Goal: Task Accomplishment & Management: Complete application form

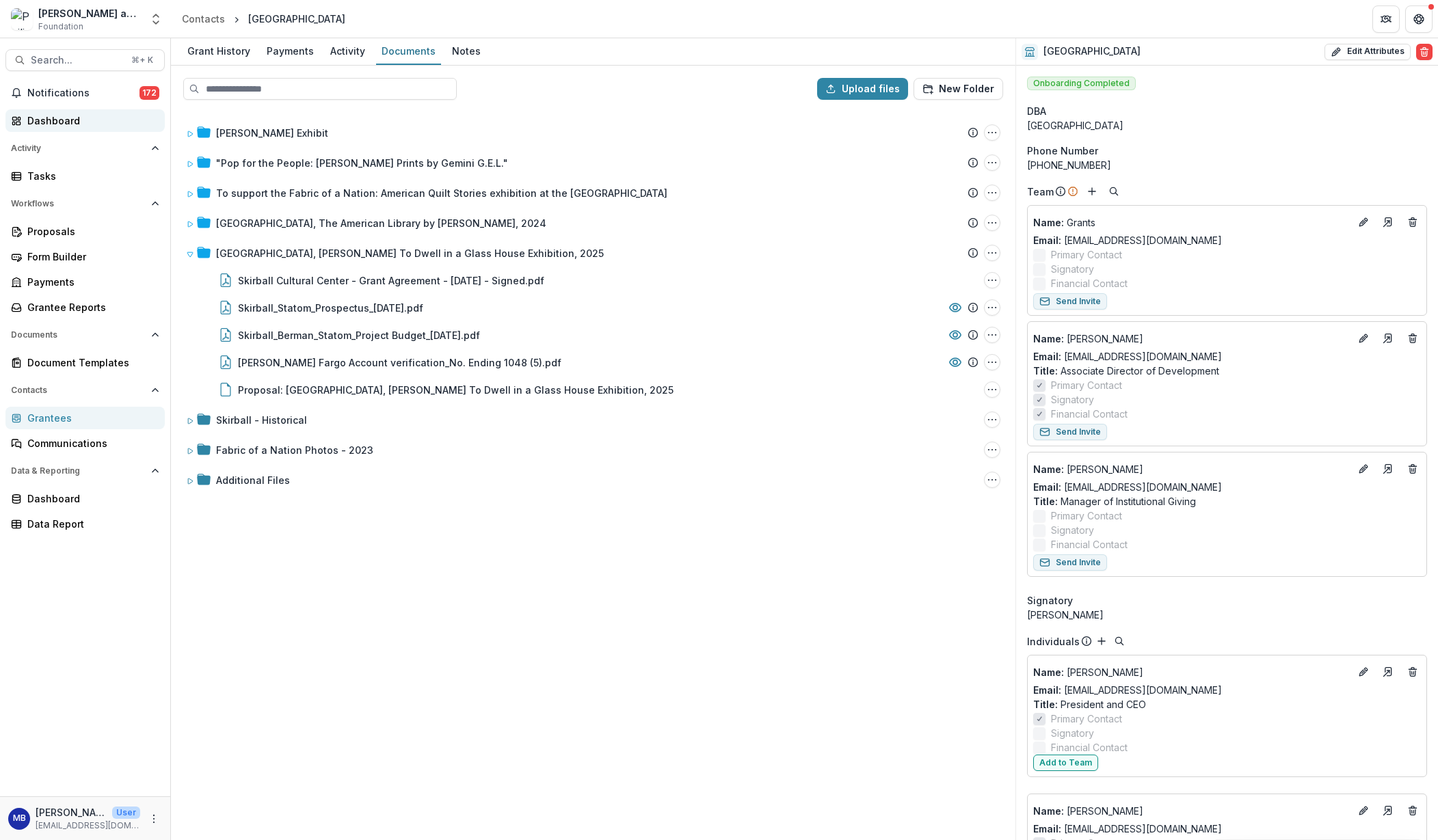
click at [42, 121] on div "Dashboard" at bounding box center [90, 120] width 126 height 14
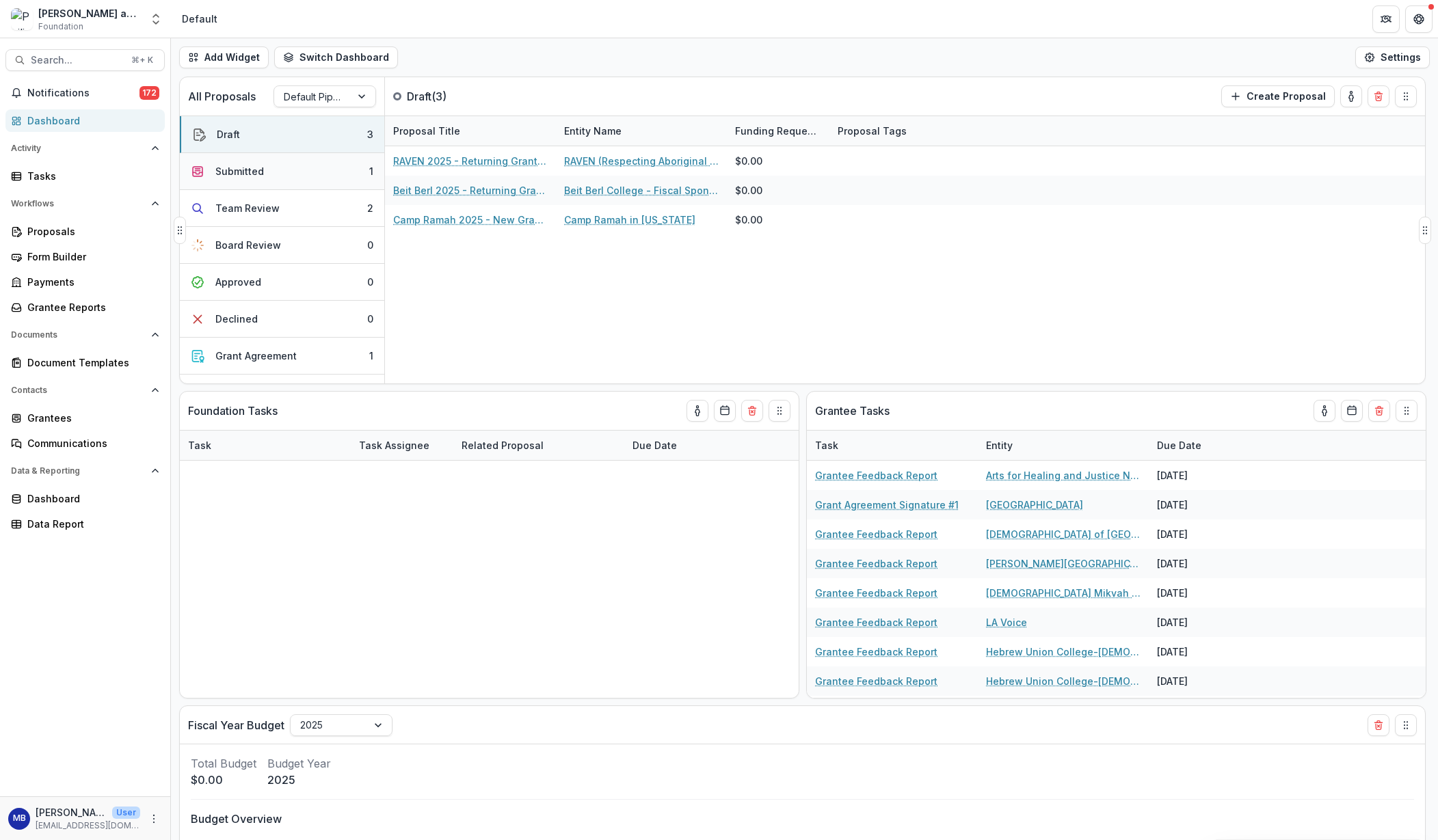
click at [237, 167] on div "Submitted" at bounding box center [239, 171] width 49 height 14
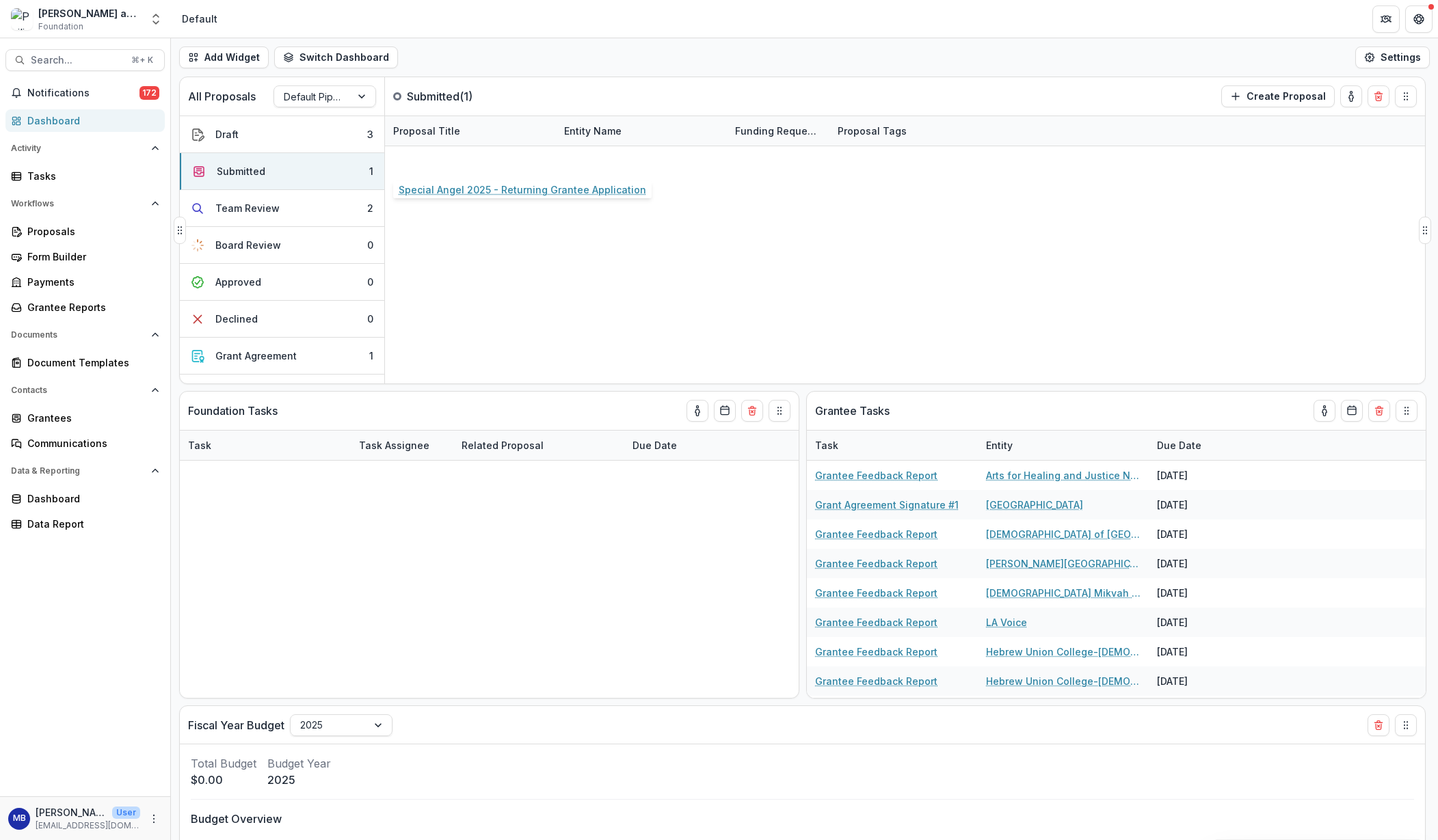
click at [451, 160] on link "Special Angel 2025 - Returning Grantee Application" at bounding box center [470, 160] width 154 height 14
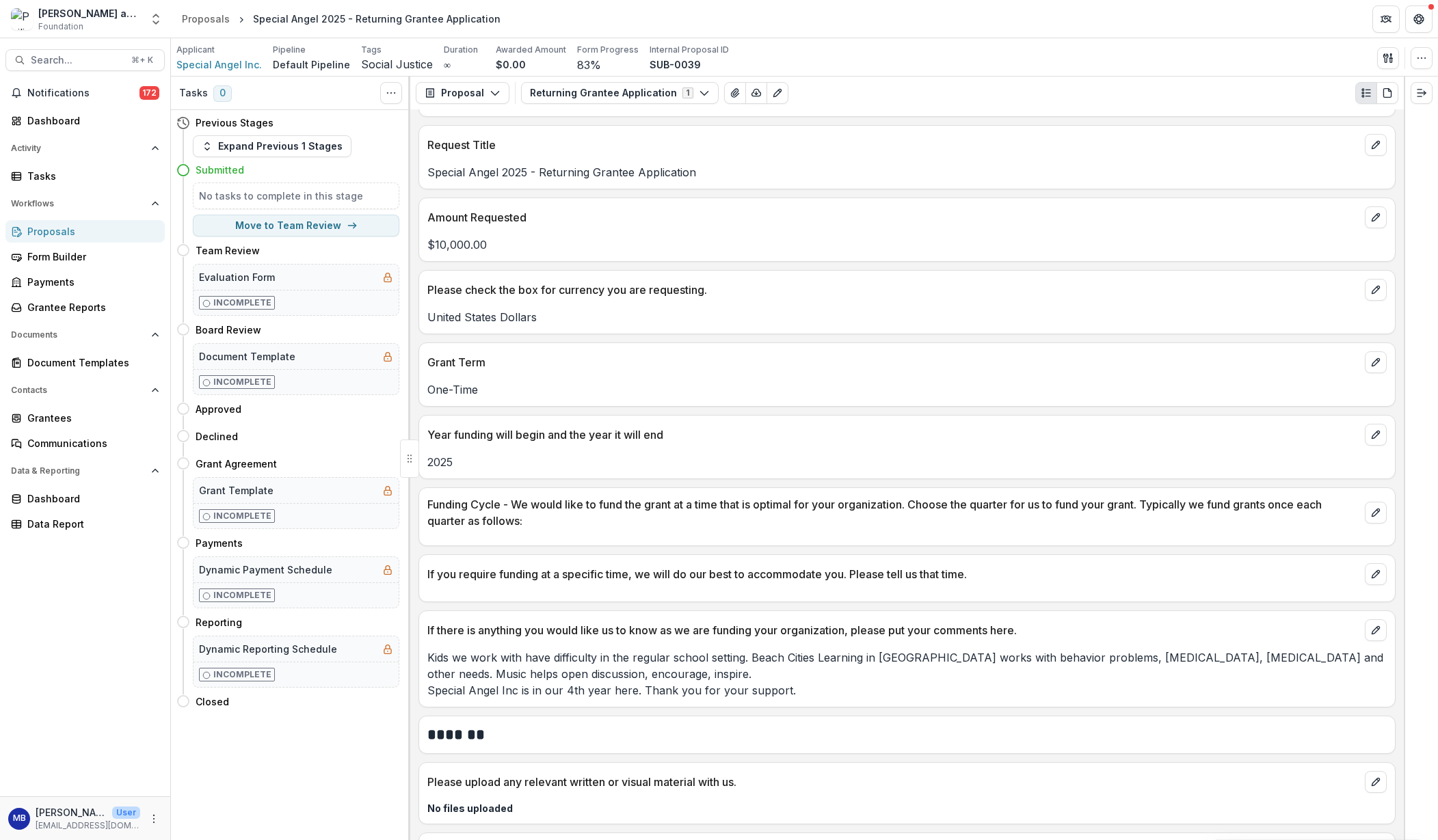
scroll to position [1692, 0]
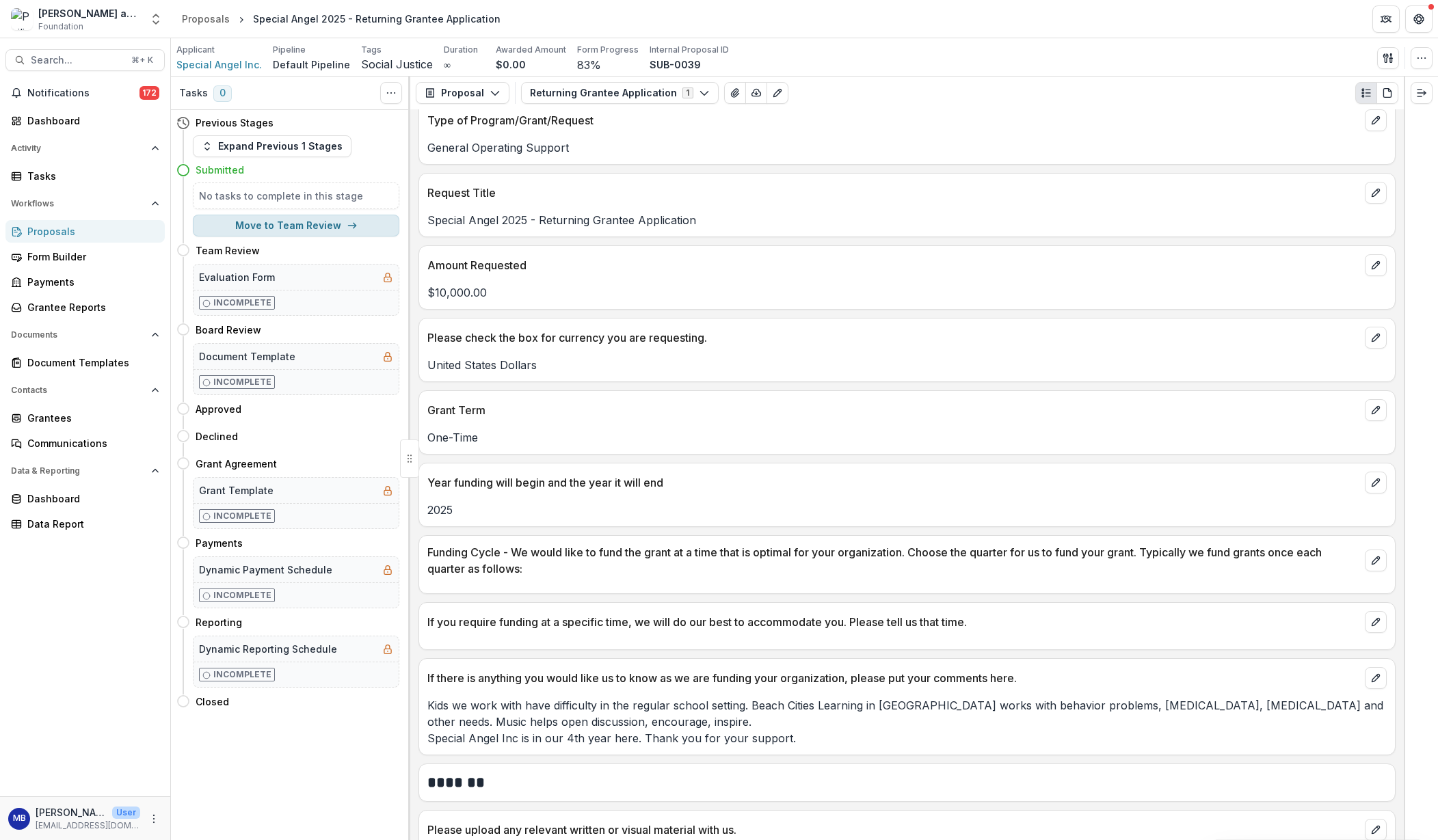
click at [302, 223] on button "Move to Team Review" at bounding box center [296, 226] width 206 height 22
select select "**********"
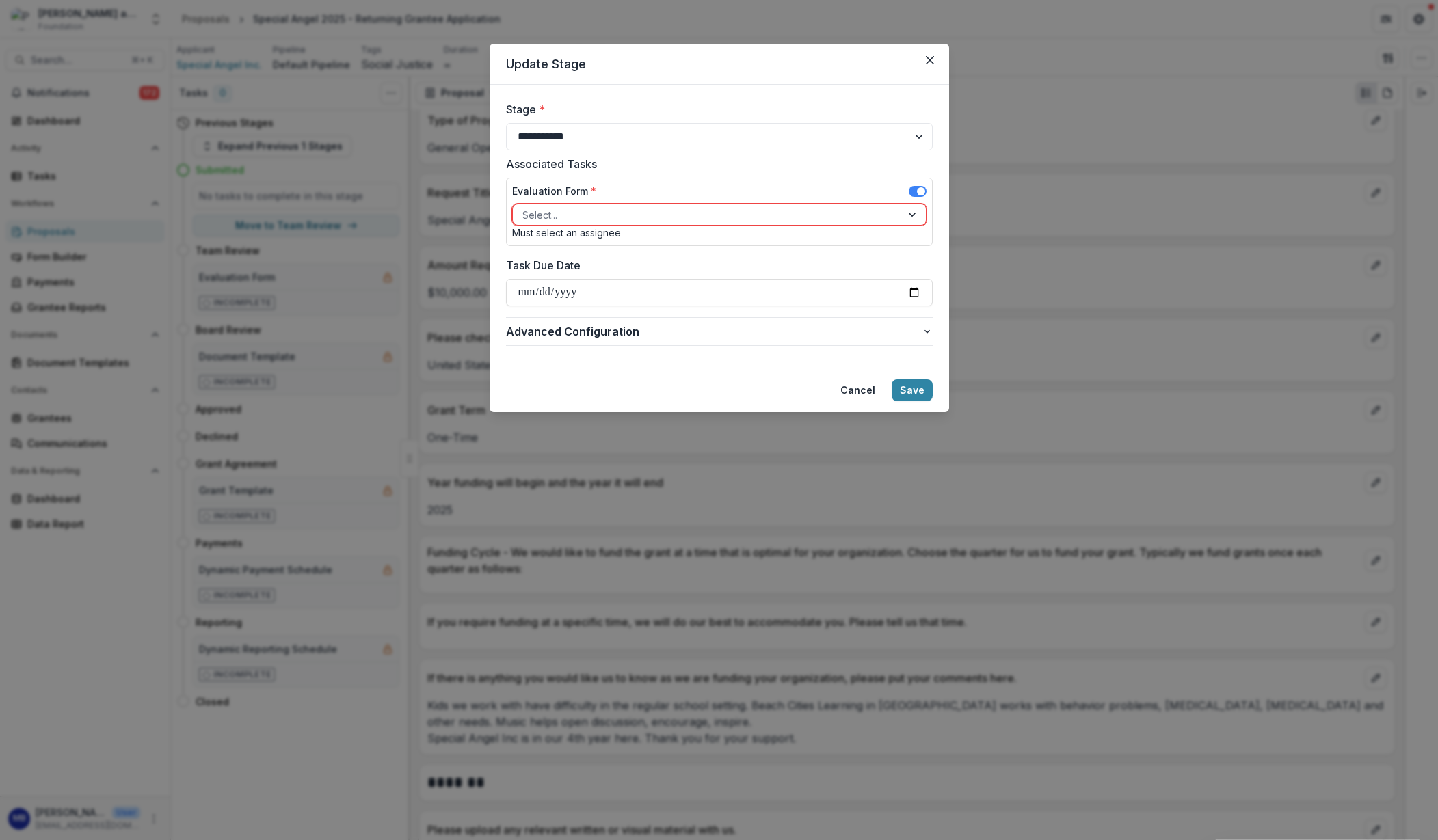
click at [908, 216] on div at bounding box center [913, 214] width 25 height 21
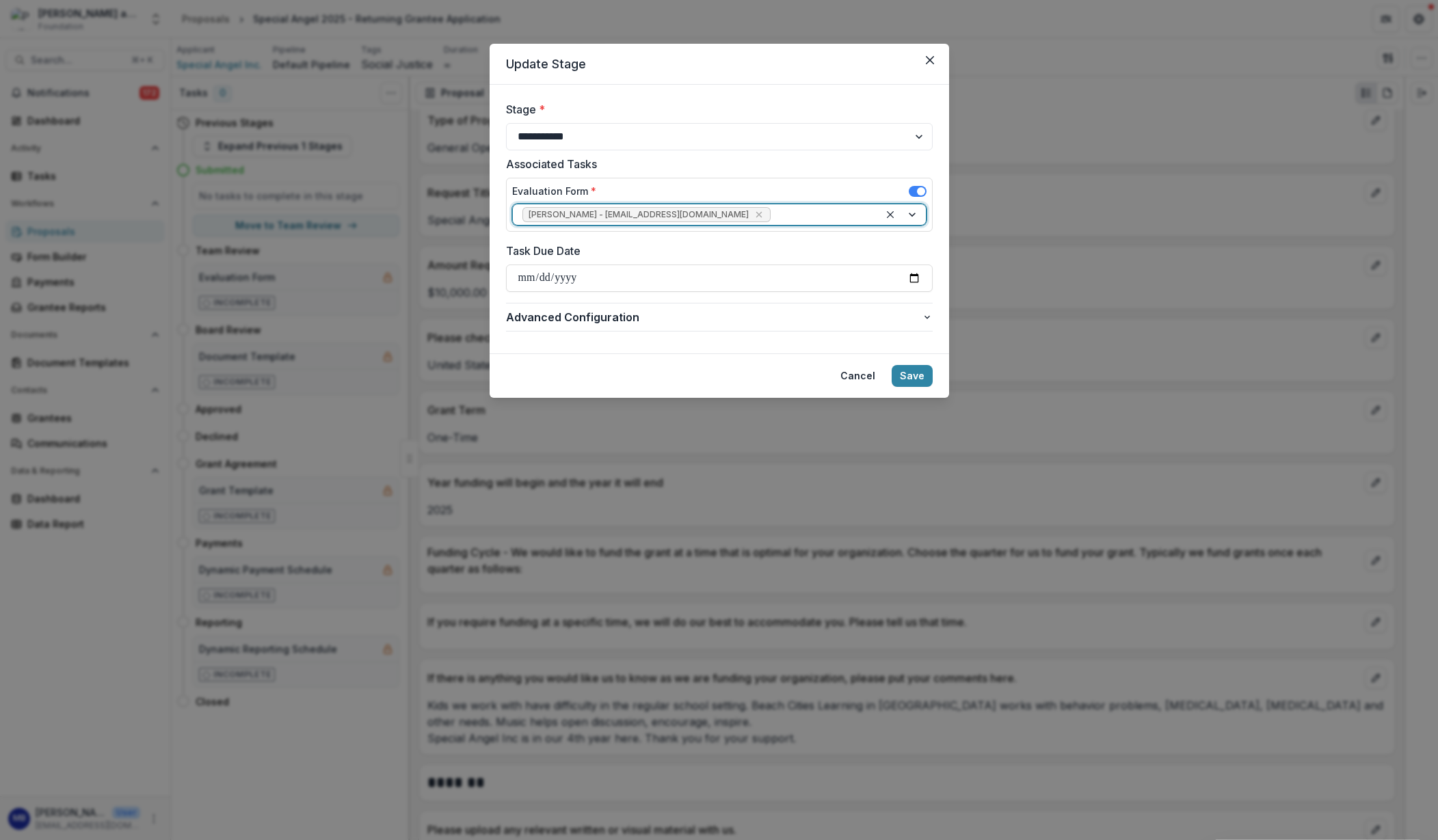
click at [911, 215] on div at bounding box center [902, 214] width 47 height 21
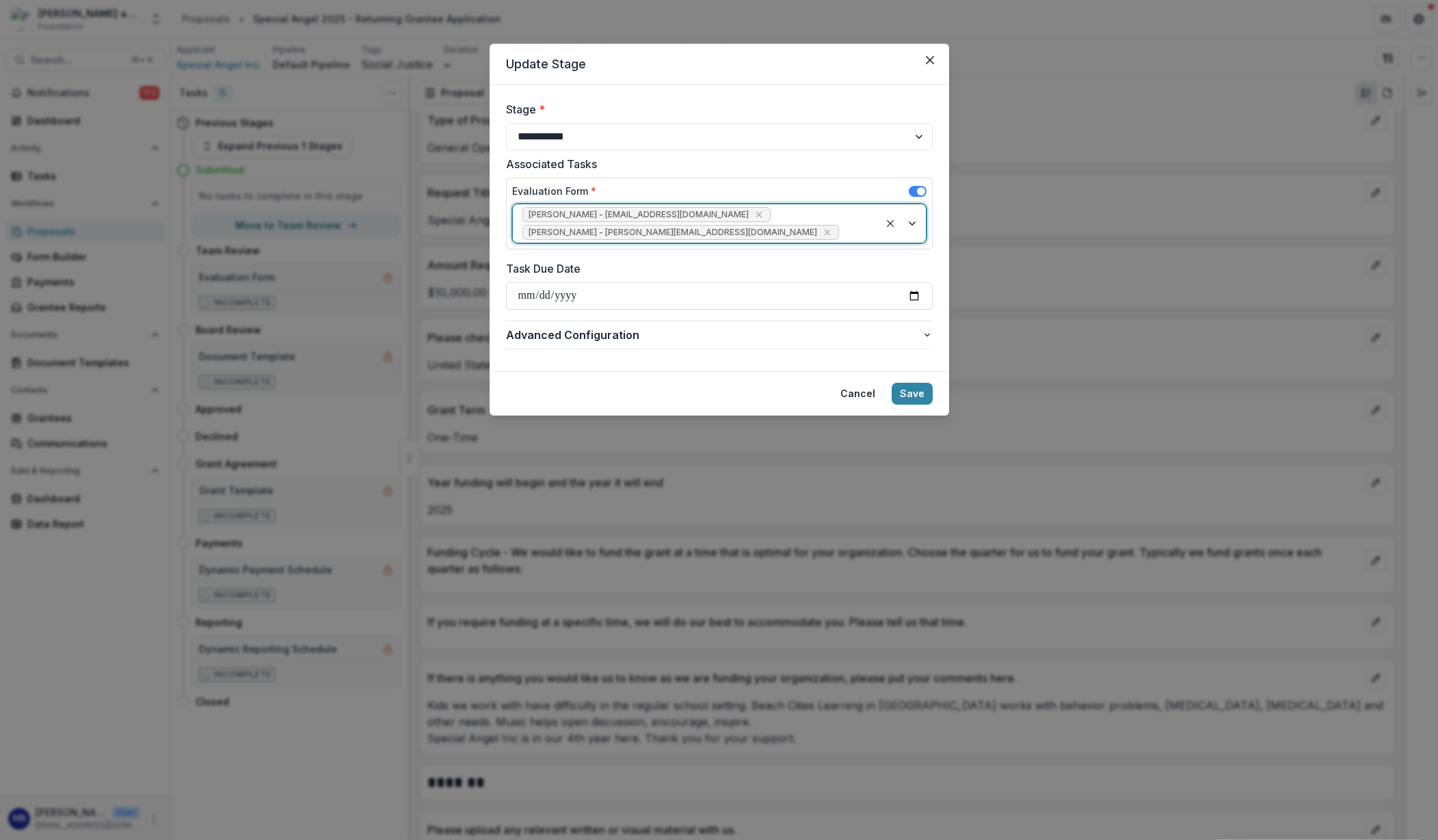
click at [913, 226] on div at bounding box center [902, 223] width 47 height 38
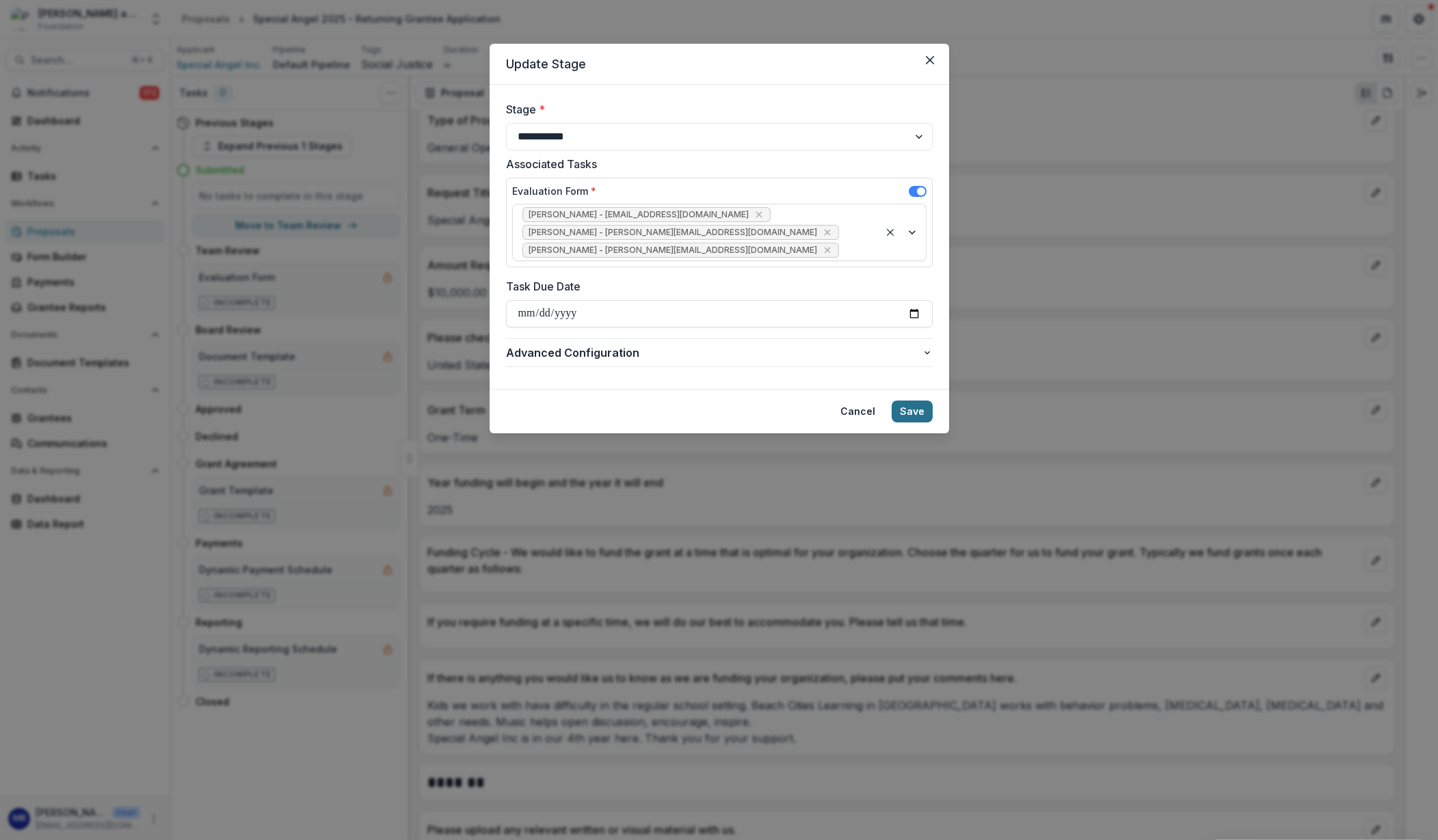
click at [916, 411] on button "Save" at bounding box center [911, 411] width 41 height 22
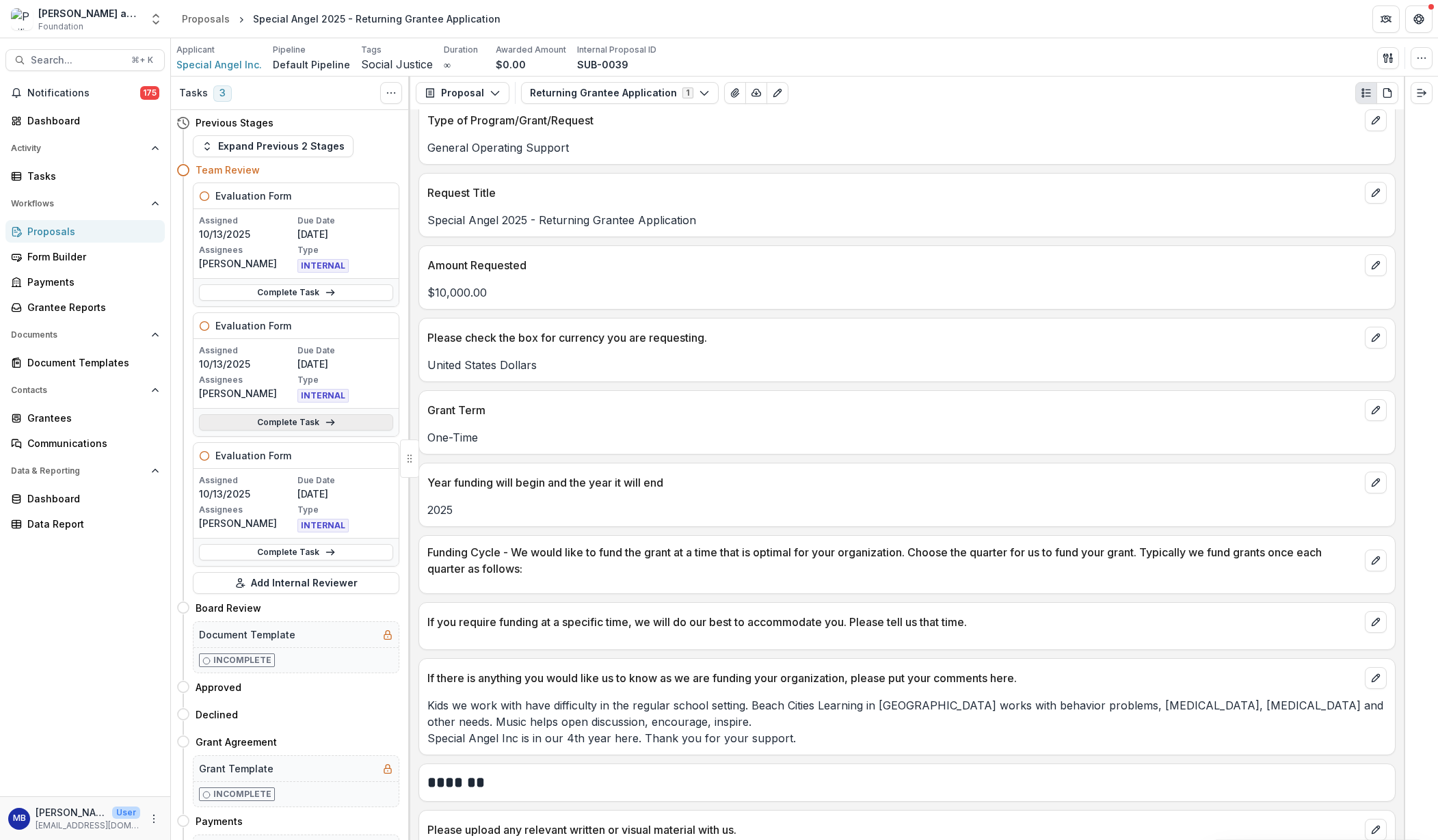
click at [288, 420] on link "Complete Task" at bounding box center [296, 422] width 194 height 16
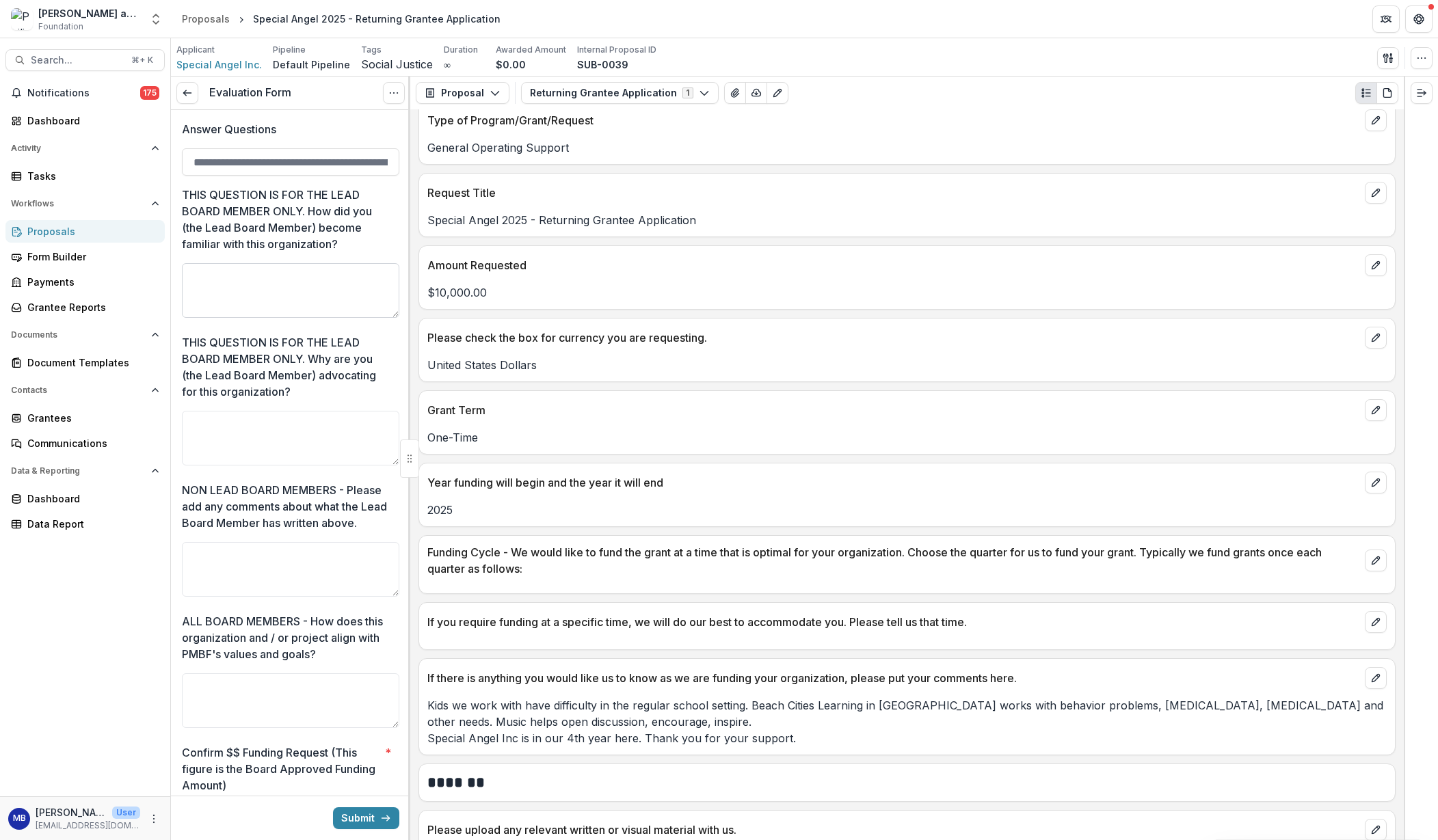
click at [191, 272] on textarea "THIS QUESTION IS FOR THE LEAD BOARD MEMBER ONLY. How did you (the Lead Board Me…" at bounding box center [291, 290] width 217 height 55
drag, startPoint x: 269, startPoint y: 313, endPoint x: 190, endPoint y: 305, distance: 79.4
click at [190, 305] on textarea "**********" at bounding box center [289, 290] width 213 height 55
type textarea "**********"
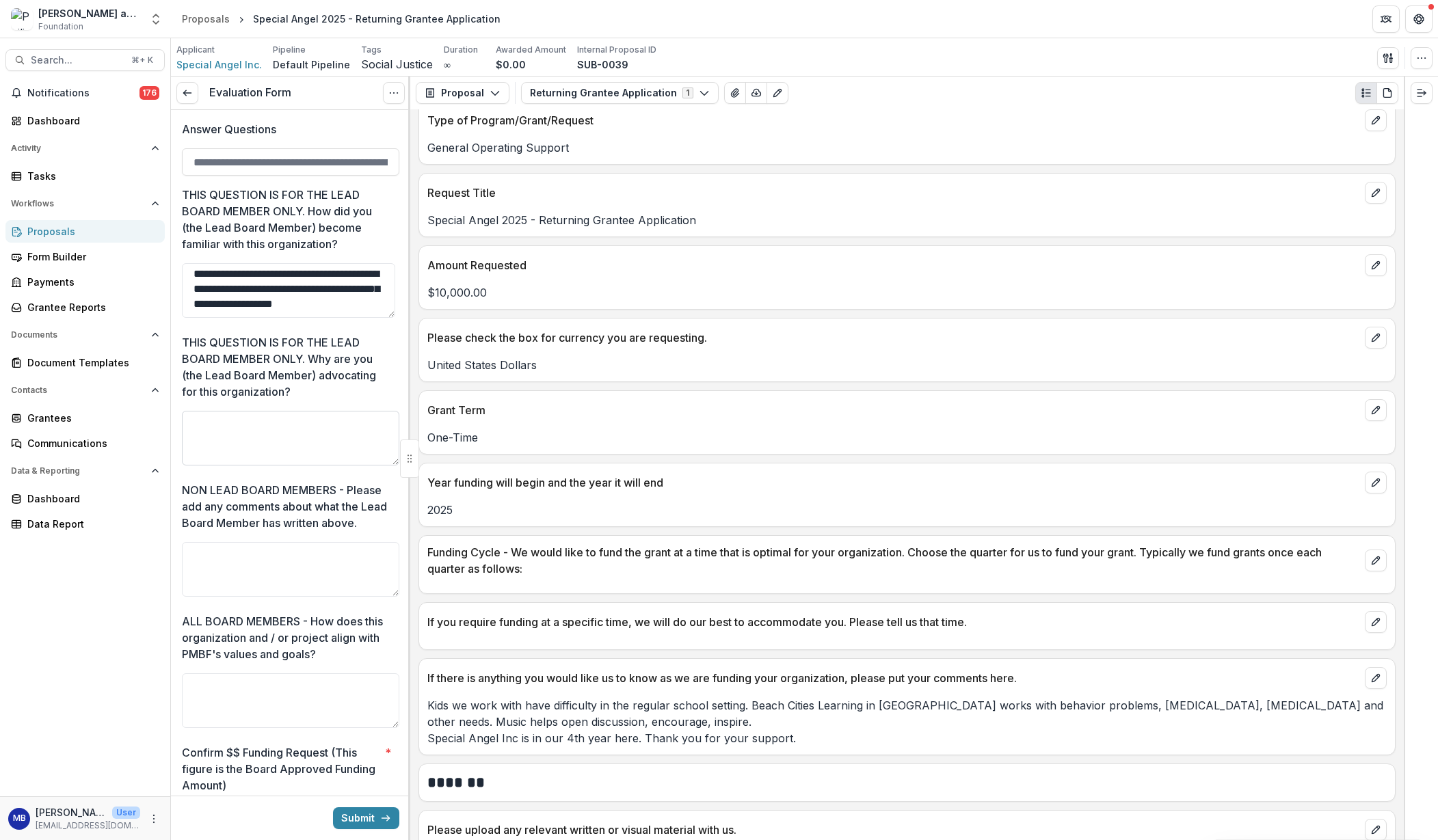
click at [195, 417] on textarea "THIS QUESTION IS FOR THE LEAD BOARD MEMBER ONLY. Why are you (the Lead Board Me…" at bounding box center [291, 438] width 217 height 55
drag, startPoint x: 206, startPoint y: 426, endPoint x: 245, endPoint y: 428, distance: 39.1
click at [245, 428] on textarea "**********" at bounding box center [289, 438] width 213 height 55
drag, startPoint x: 272, startPoint y: 428, endPoint x: 290, endPoint y: 428, distance: 18.0
click at [290, 428] on textarea "**********" at bounding box center [289, 438] width 213 height 55
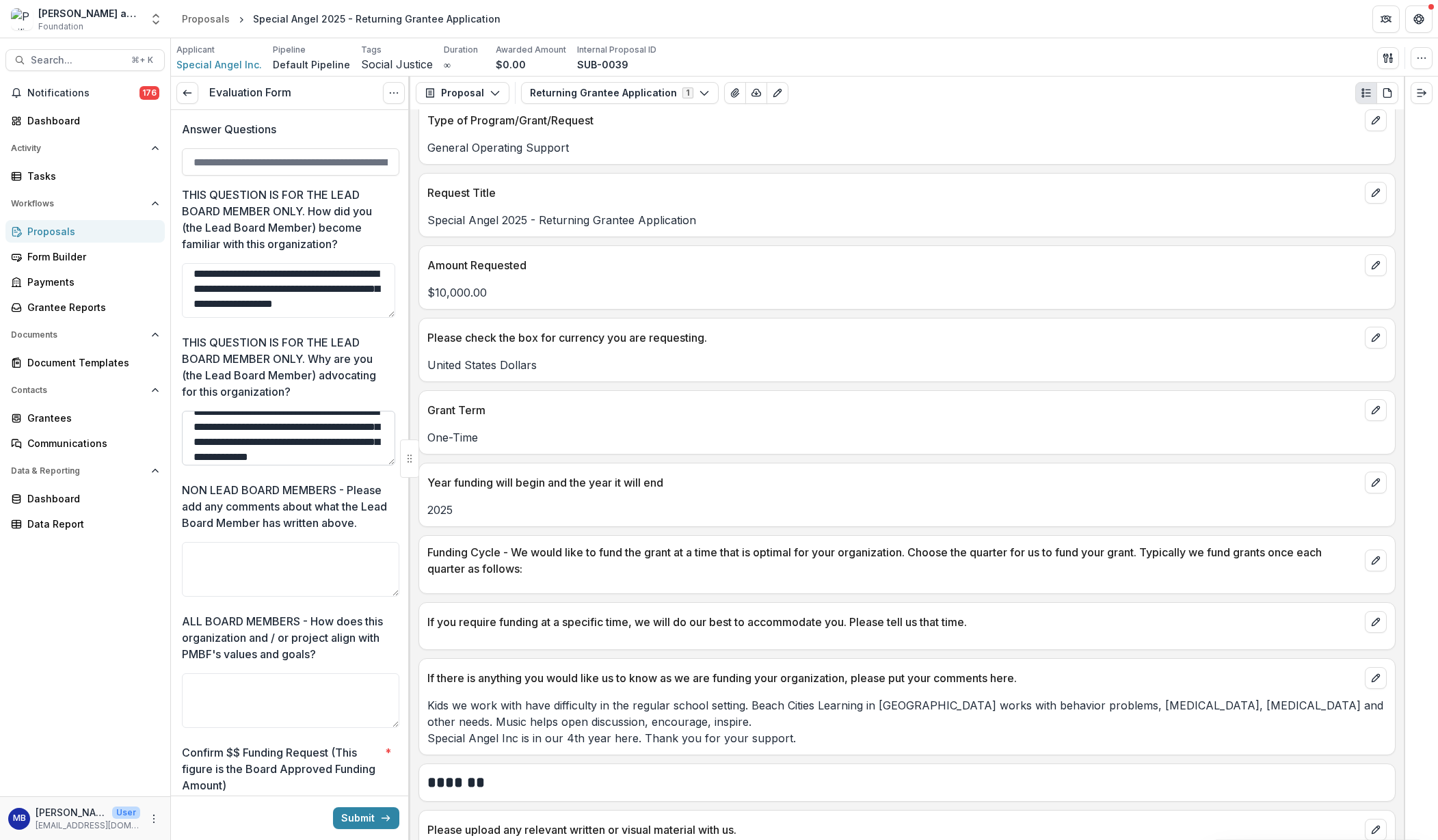
scroll to position [33, 0]
click at [316, 448] on textarea "**********" at bounding box center [289, 438] width 213 height 55
type textarea "**********"
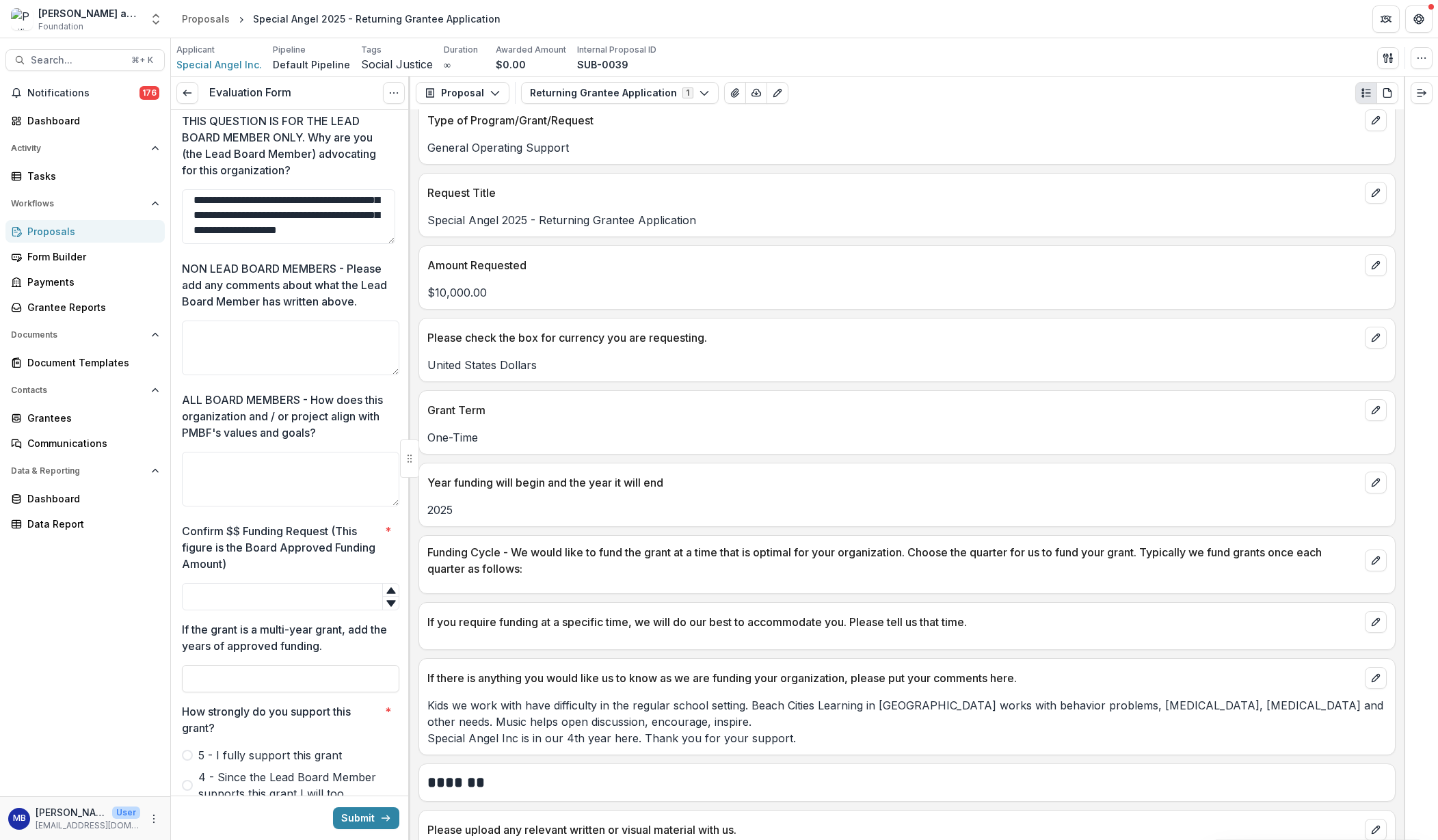
scroll to position [244, 0]
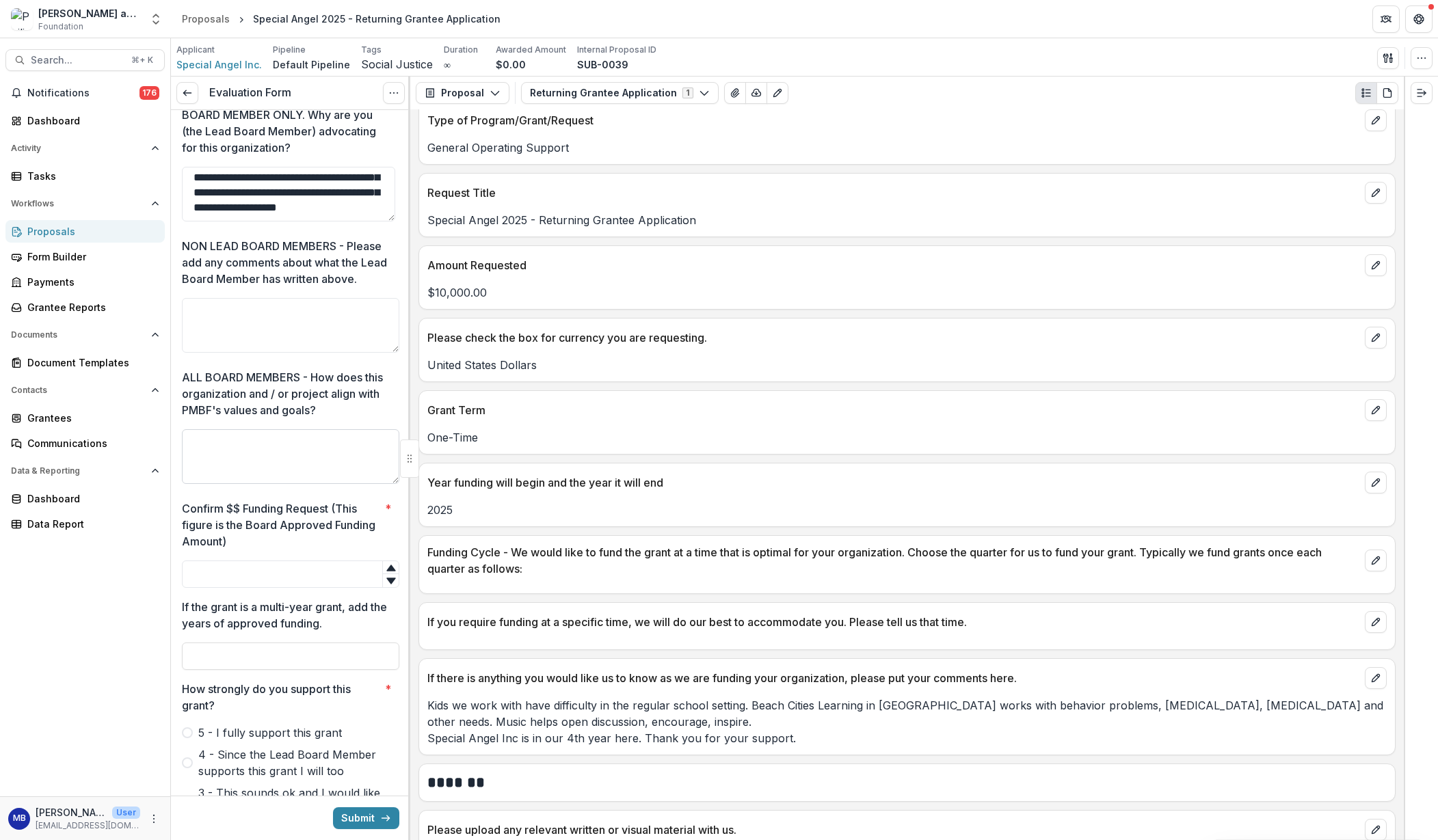
click at [193, 439] on textarea "ALL BOARD MEMBERS - How does this organization and / or project align with PMBF…" at bounding box center [291, 456] width 217 height 55
type textarea "**********"
click at [218, 572] on input "Confirm $$ Funding Request (This figure is the Board Approved Funding Amount) *" at bounding box center [291, 573] width 217 height 27
type input "*****"
click at [202, 652] on input "If the grant is a multi-year grant, add the years of approved funding." at bounding box center [291, 655] width 217 height 27
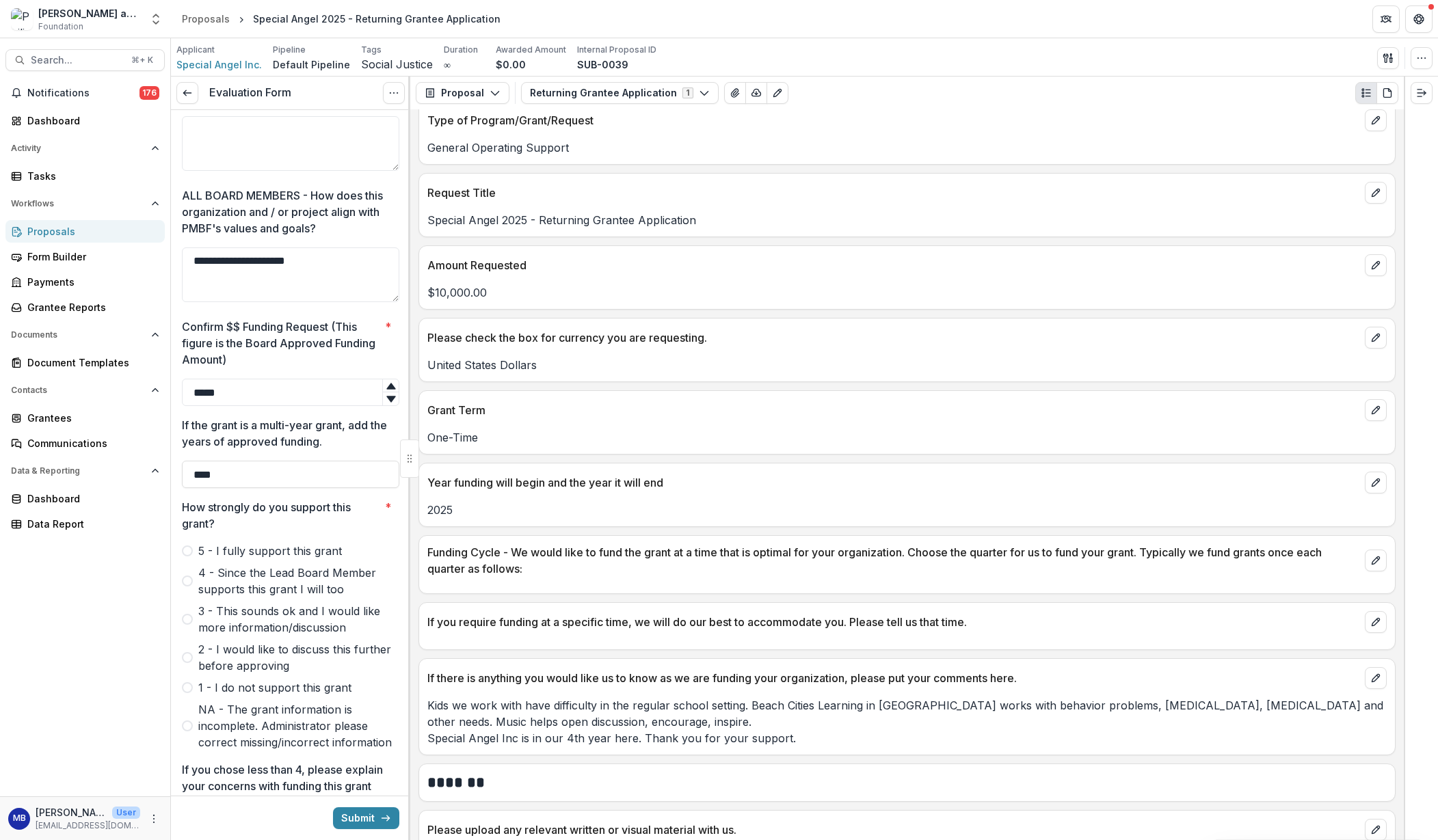
scroll to position [437, 0]
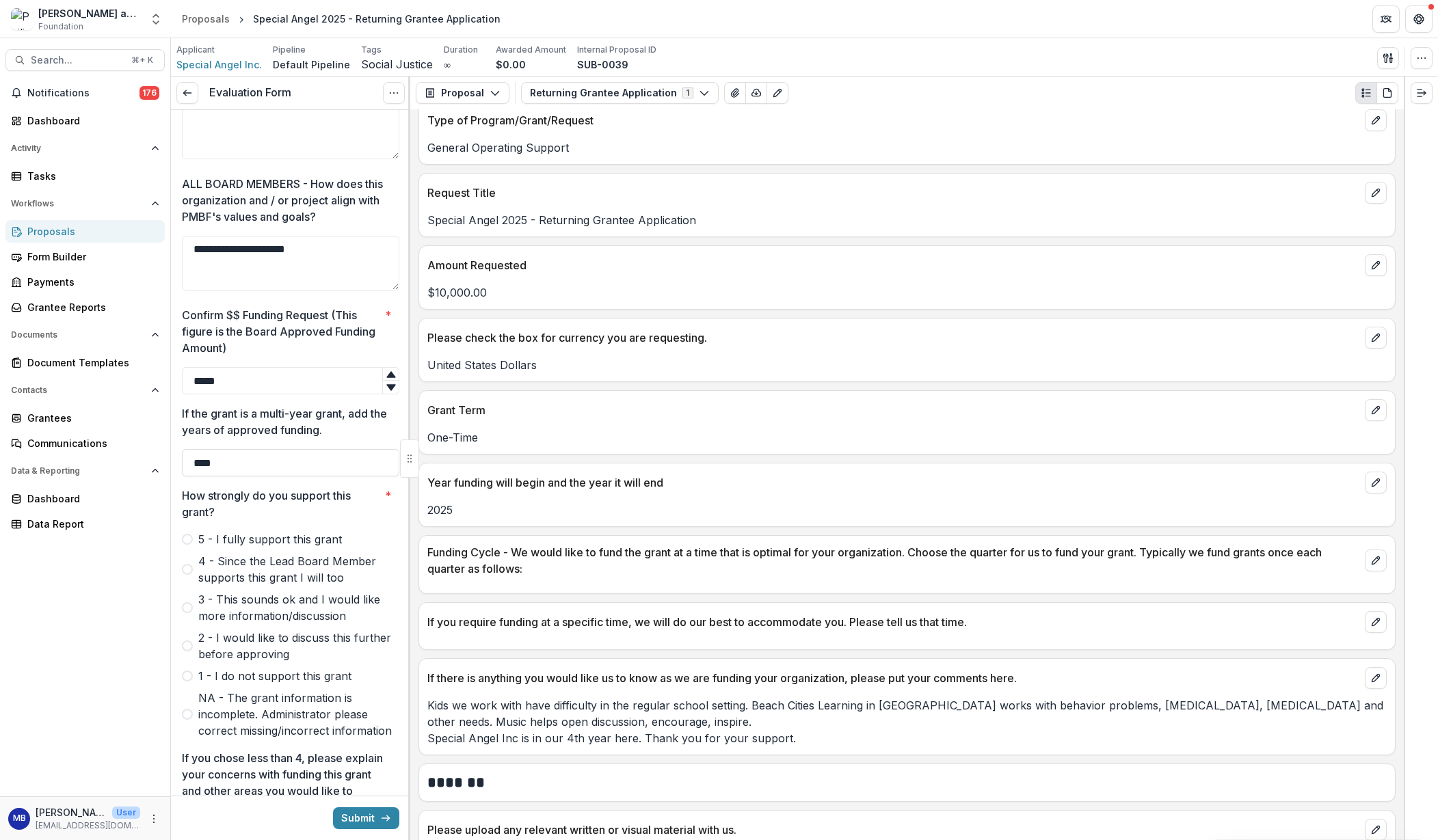
type input "****"
click at [187, 539] on span at bounding box center [187, 538] width 11 height 11
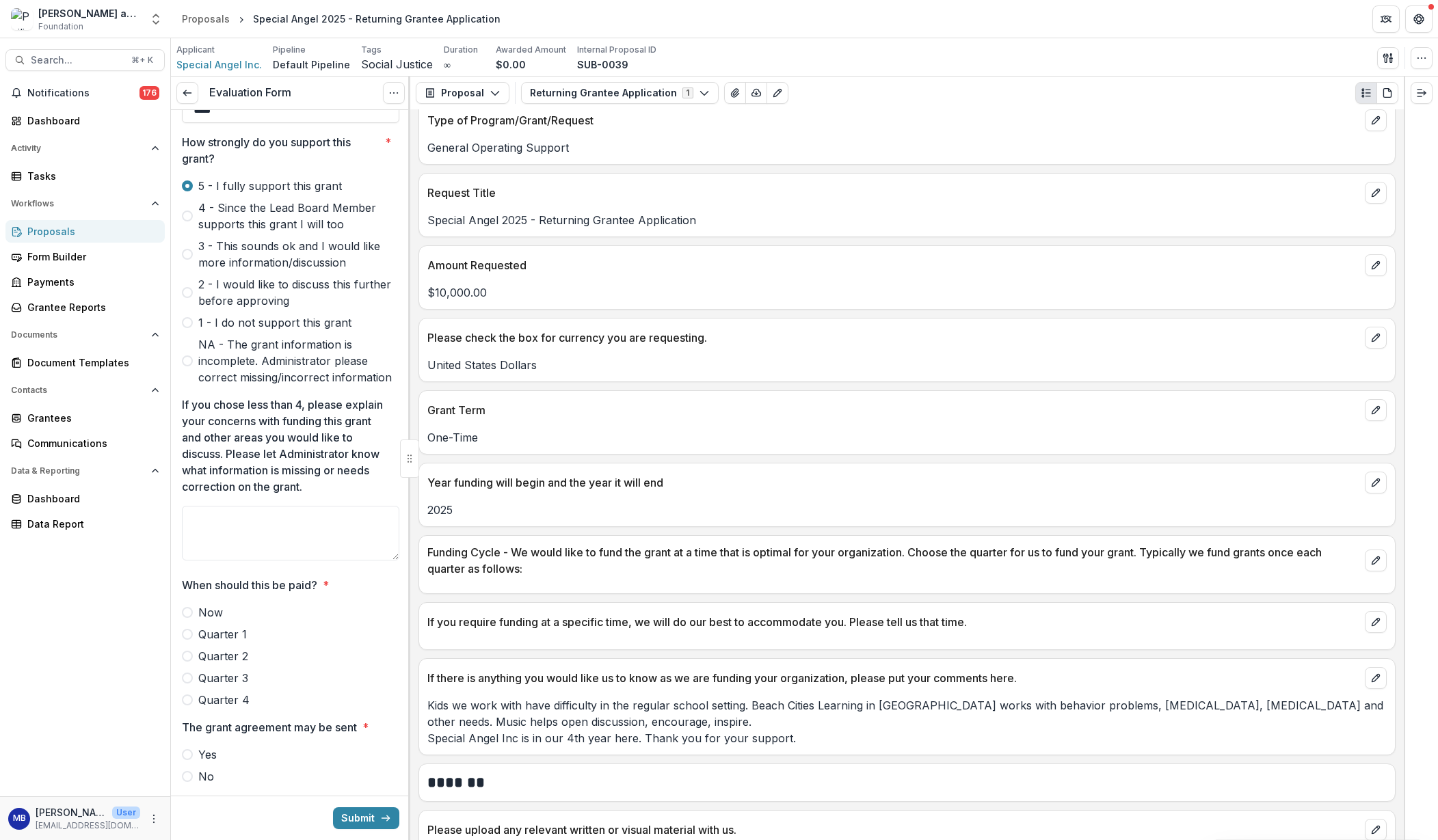
scroll to position [794, 0]
click at [186, 607] on span at bounding box center [187, 608] width 11 height 11
drag, startPoint x: 186, startPoint y: 750, endPoint x: 218, endPoint y: 757, distance: 32.8
click at [186, 750] on span at bounding box center [187, 750] width 11 height 11
click at [408, 740] on div at bounding box center [409, 458] width 2 height 763
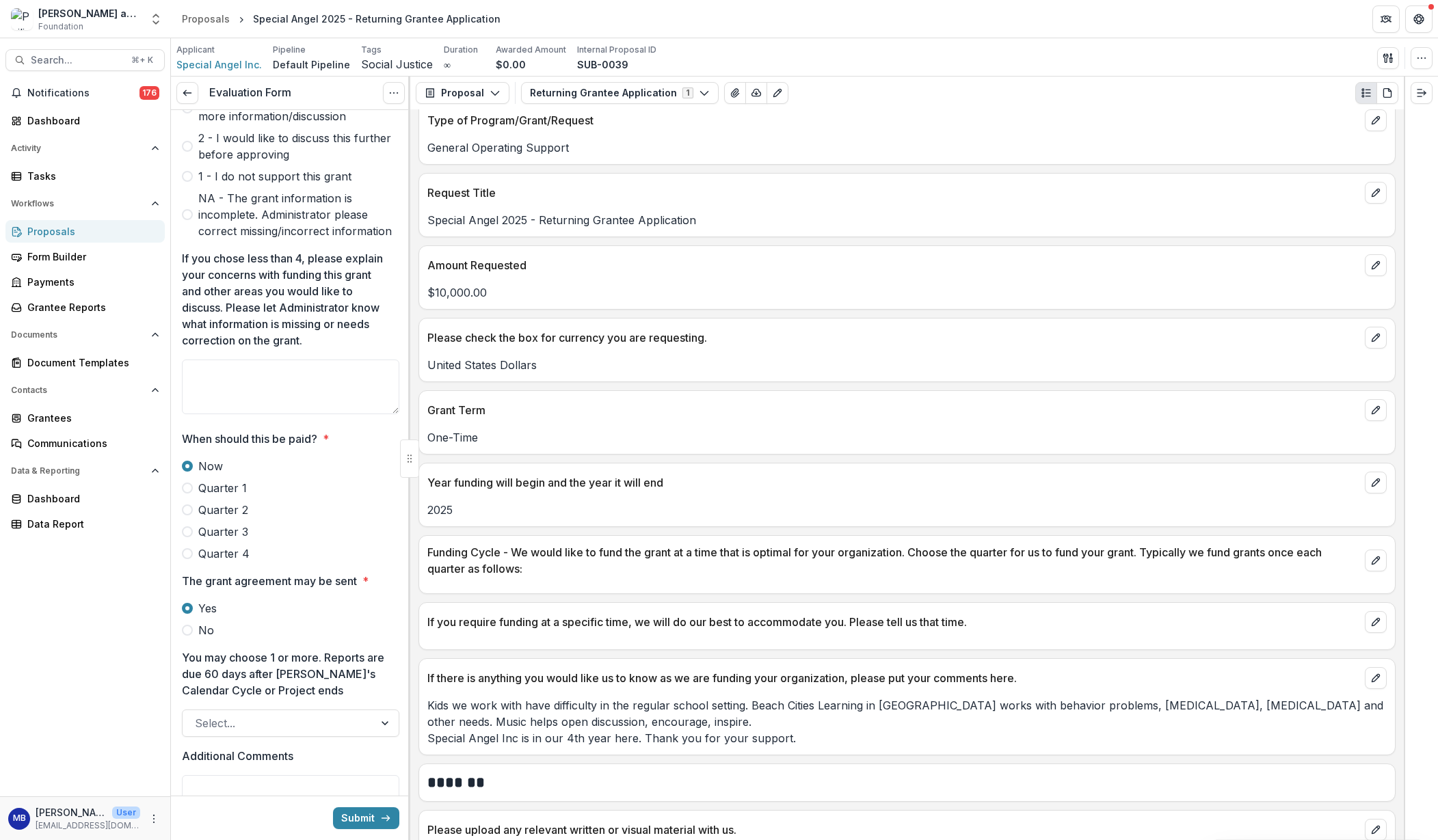
scroll to position [949, 0]
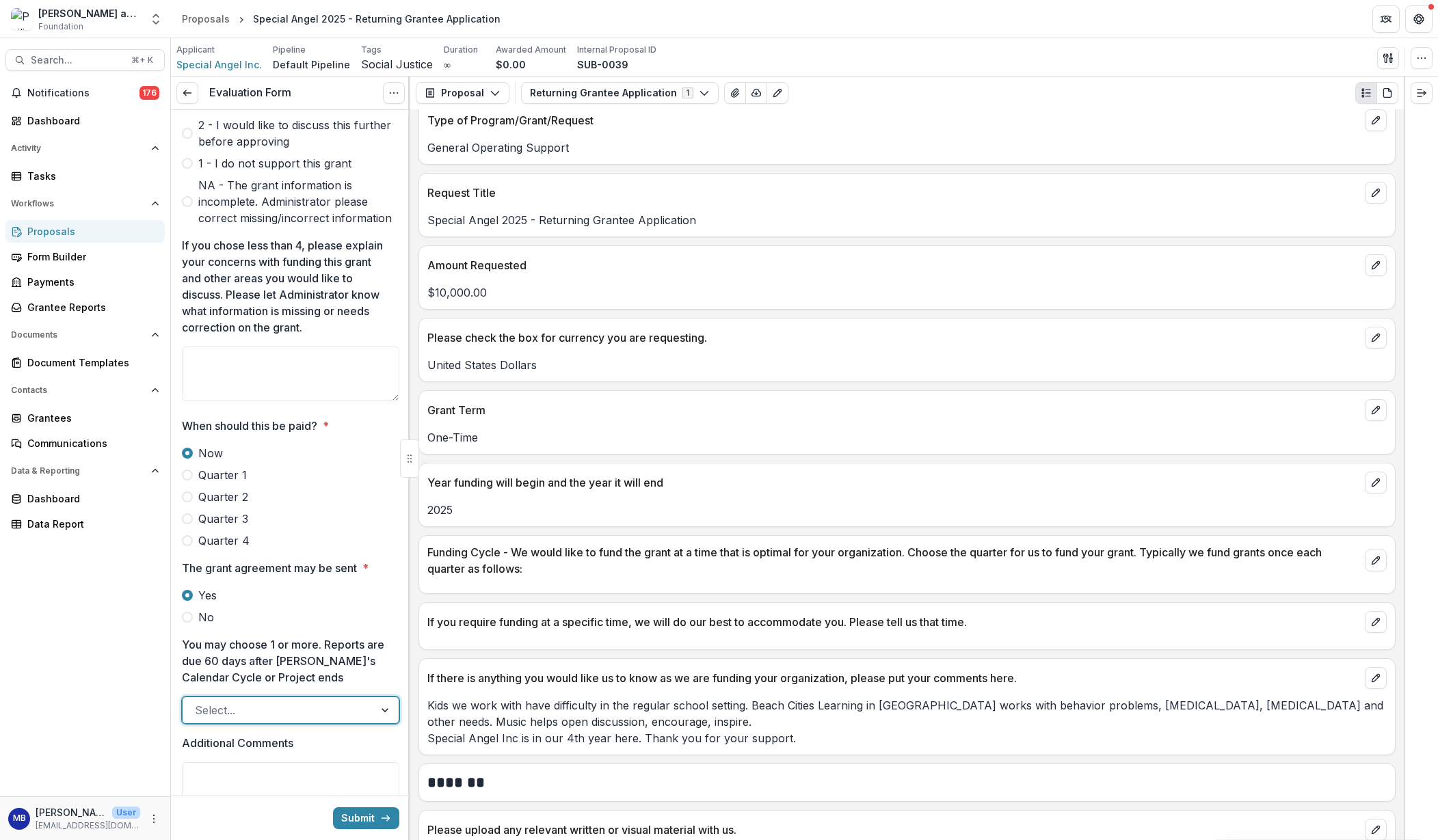
click at [378, 711] on div at bounding box center [386, 710] width 25 height 26
click at [355, 818] on button "Submit" at bounding box center [365, 818] width 67 height 22
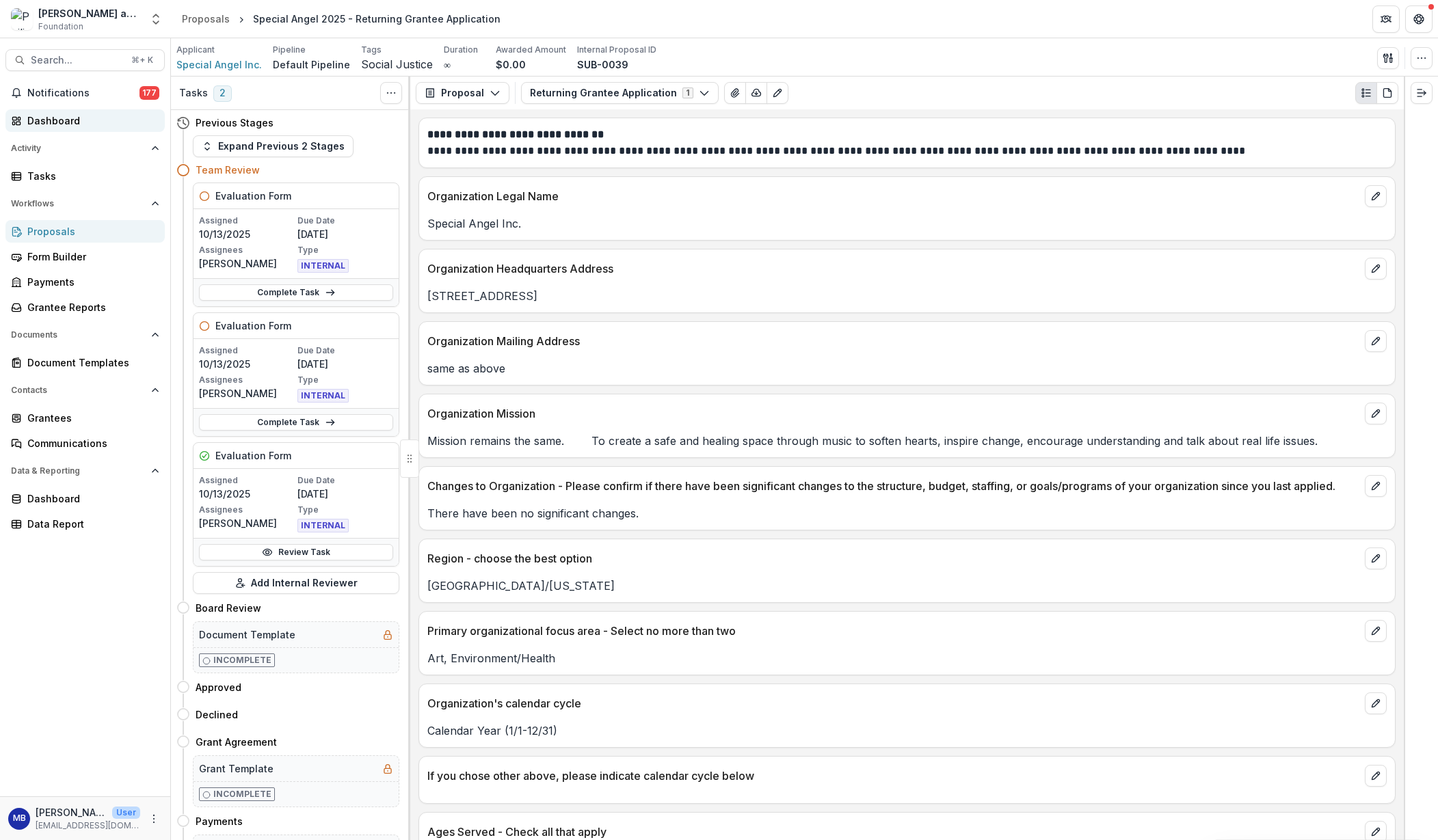
click at [54, 119] on div "Dashboard" at bounding box center [90, 120] width 126 height 14
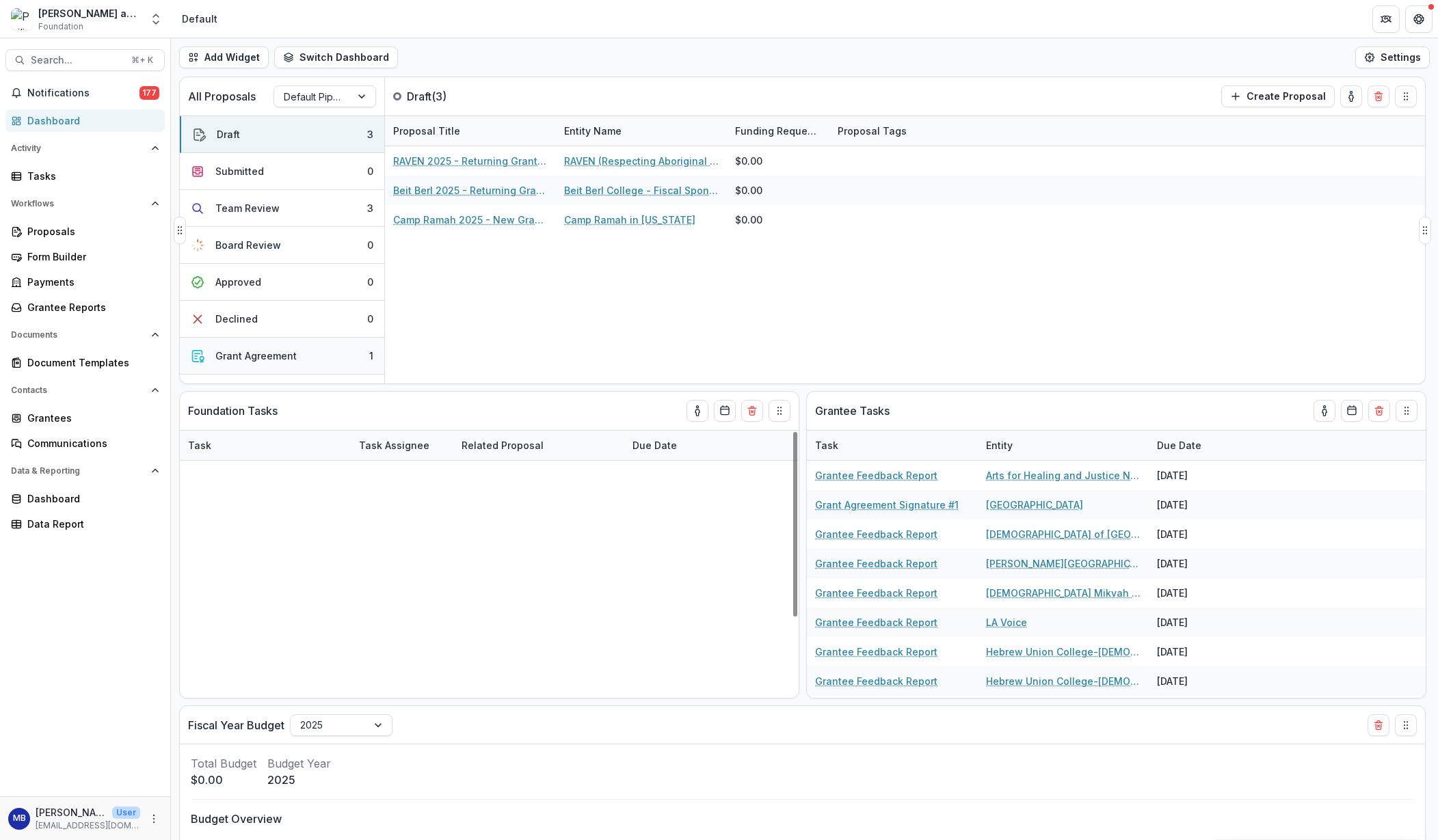
click at [280, 354] on div "Grant Agreement" at bounding box center [256, 355] width 82 height 14
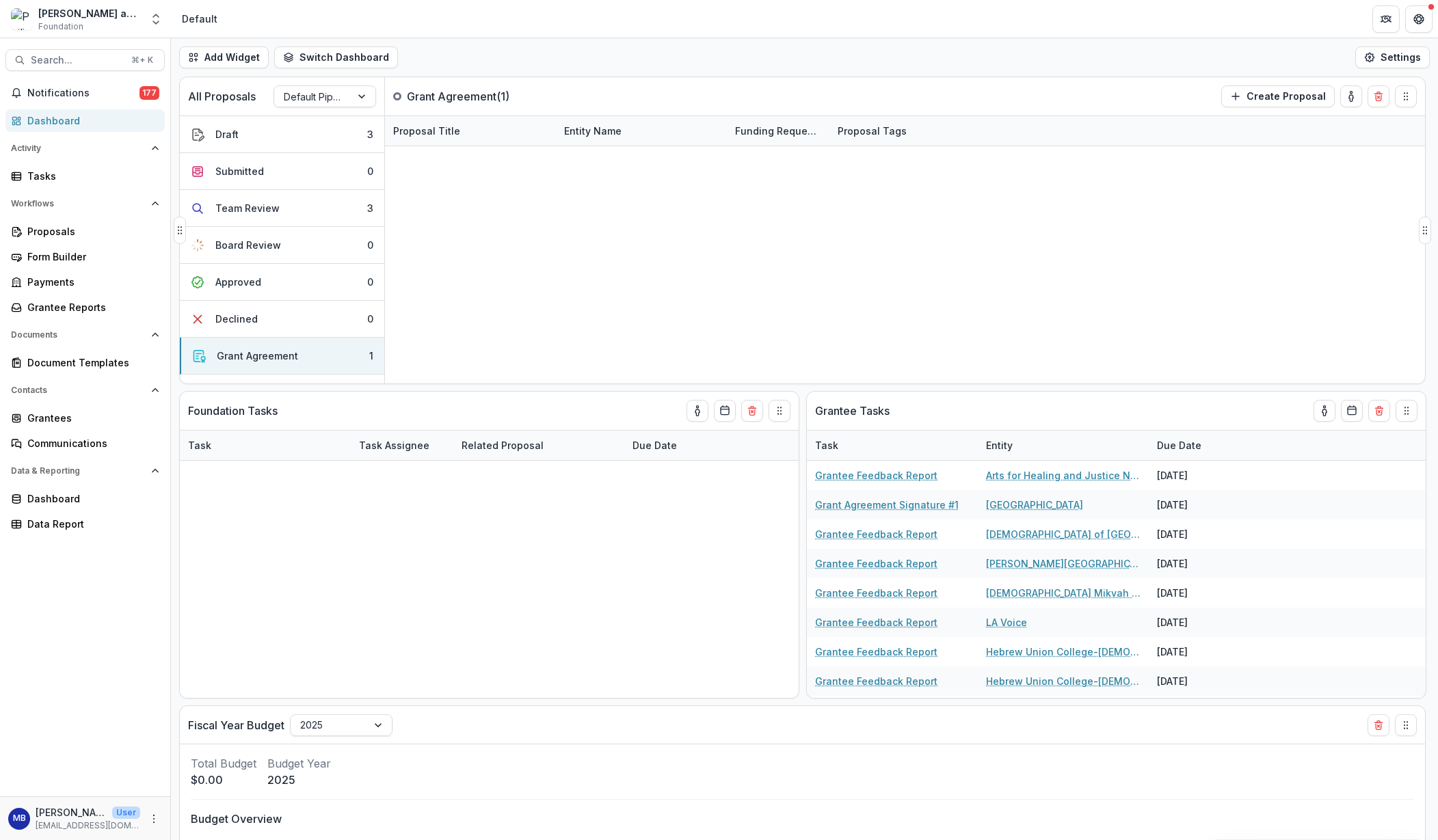
click at [479, 158] on link "[GEOGRAPHIC_DATA] - 2025 - Returning Grantee Application" at bounding box center [470, 160] width 154 height 14
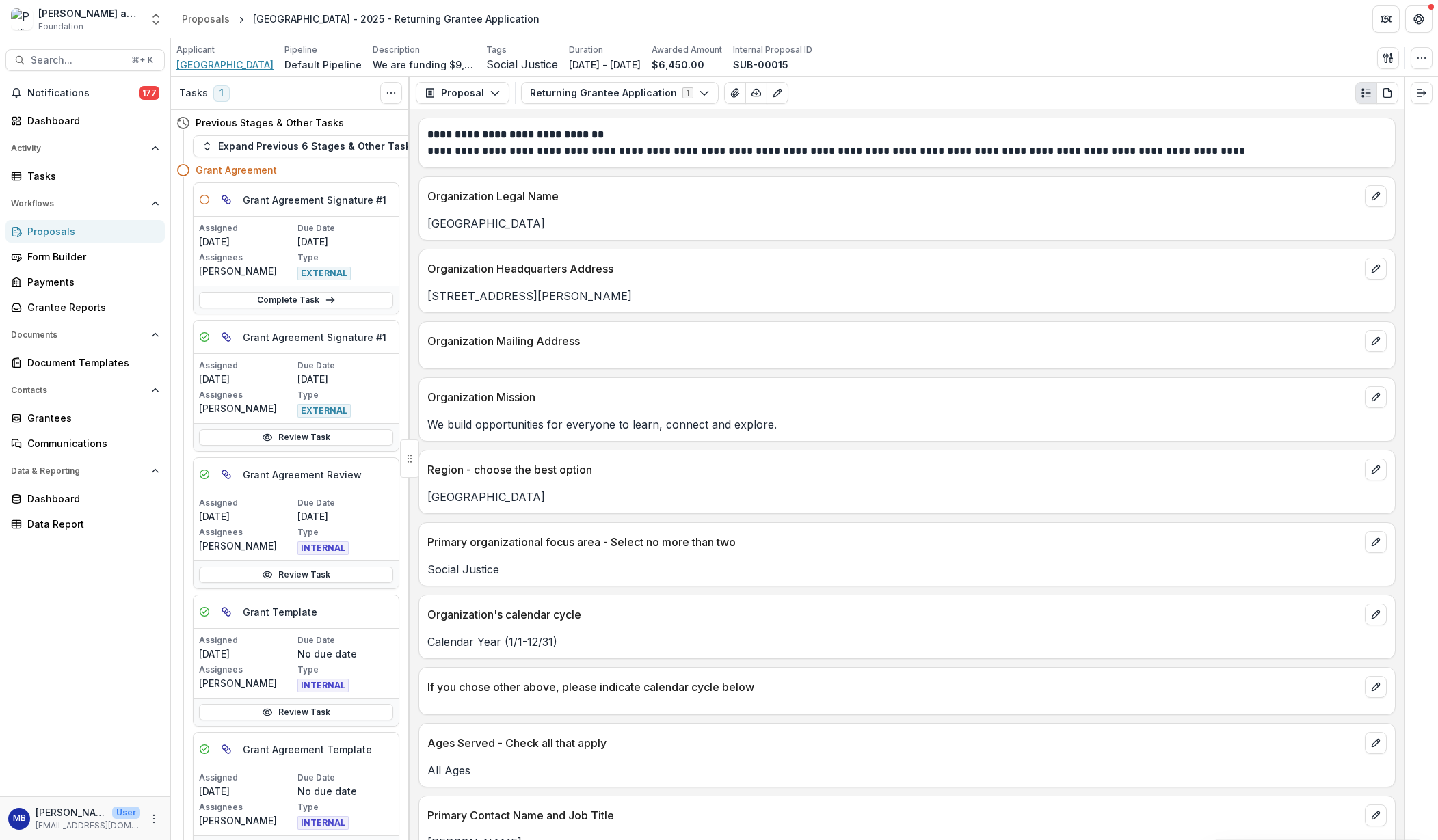
click at [239, 66] on span "[GEOGRAPHIC_DATA]" at bounding box center [224, 65] width 97 height 14
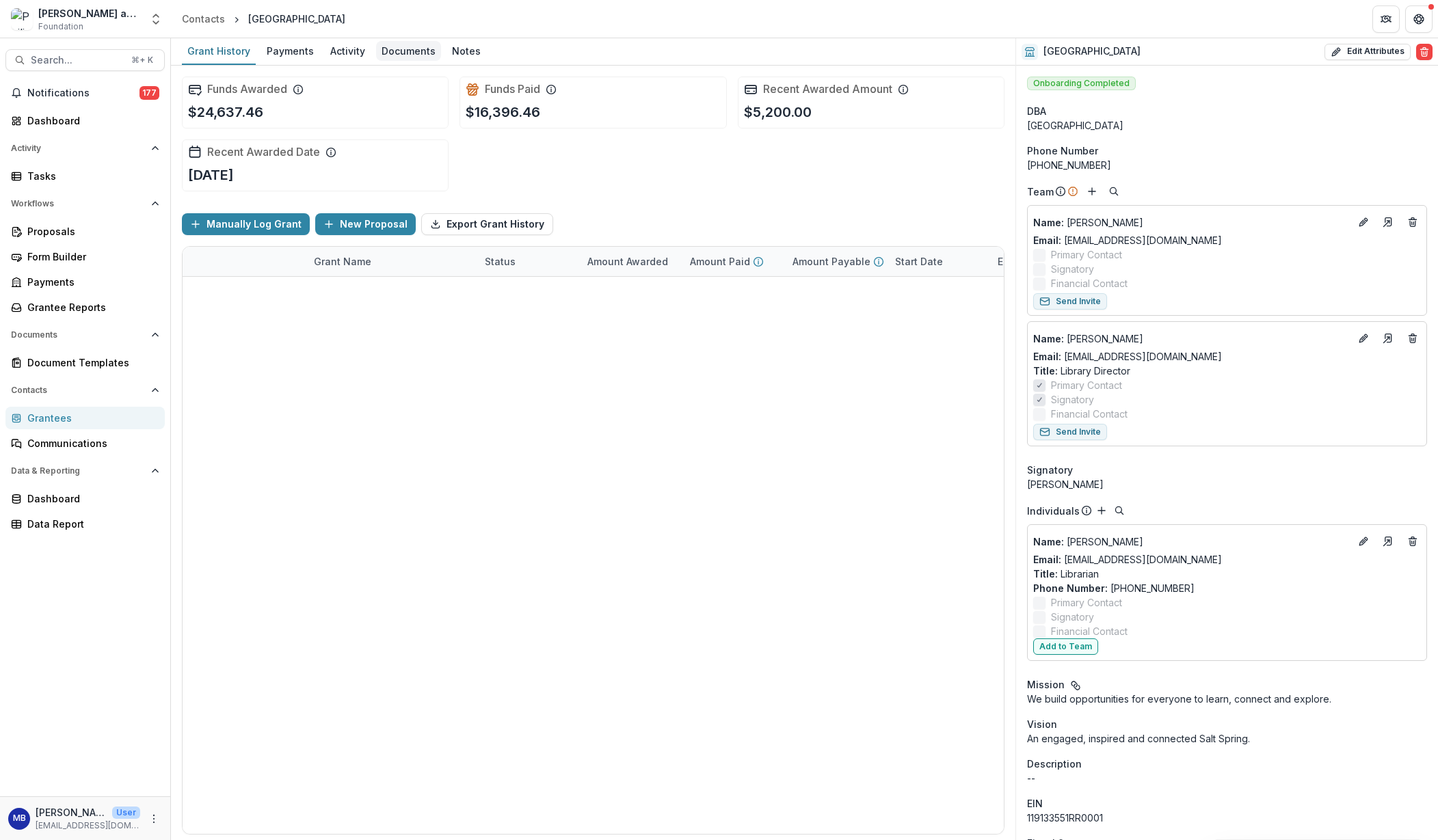
click at [400, 52] on div "Documents" at bounding box center [408, 51] width 65 height 20
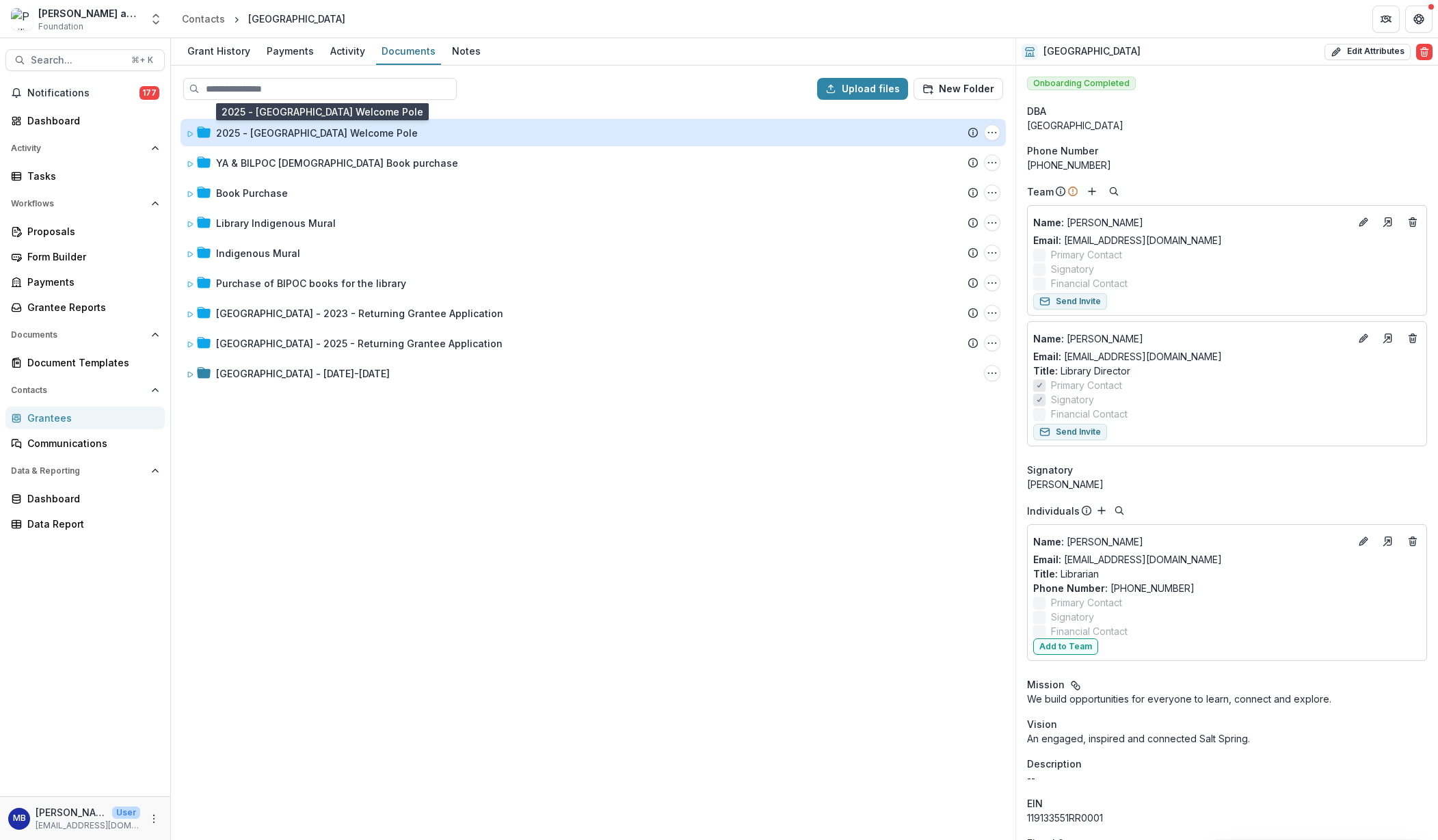
click at [368, 135] on div "2025 - [GEOGRAPHIC_DATA] Welcome Pole" at bounding box center [317, 132] width 202 height 14
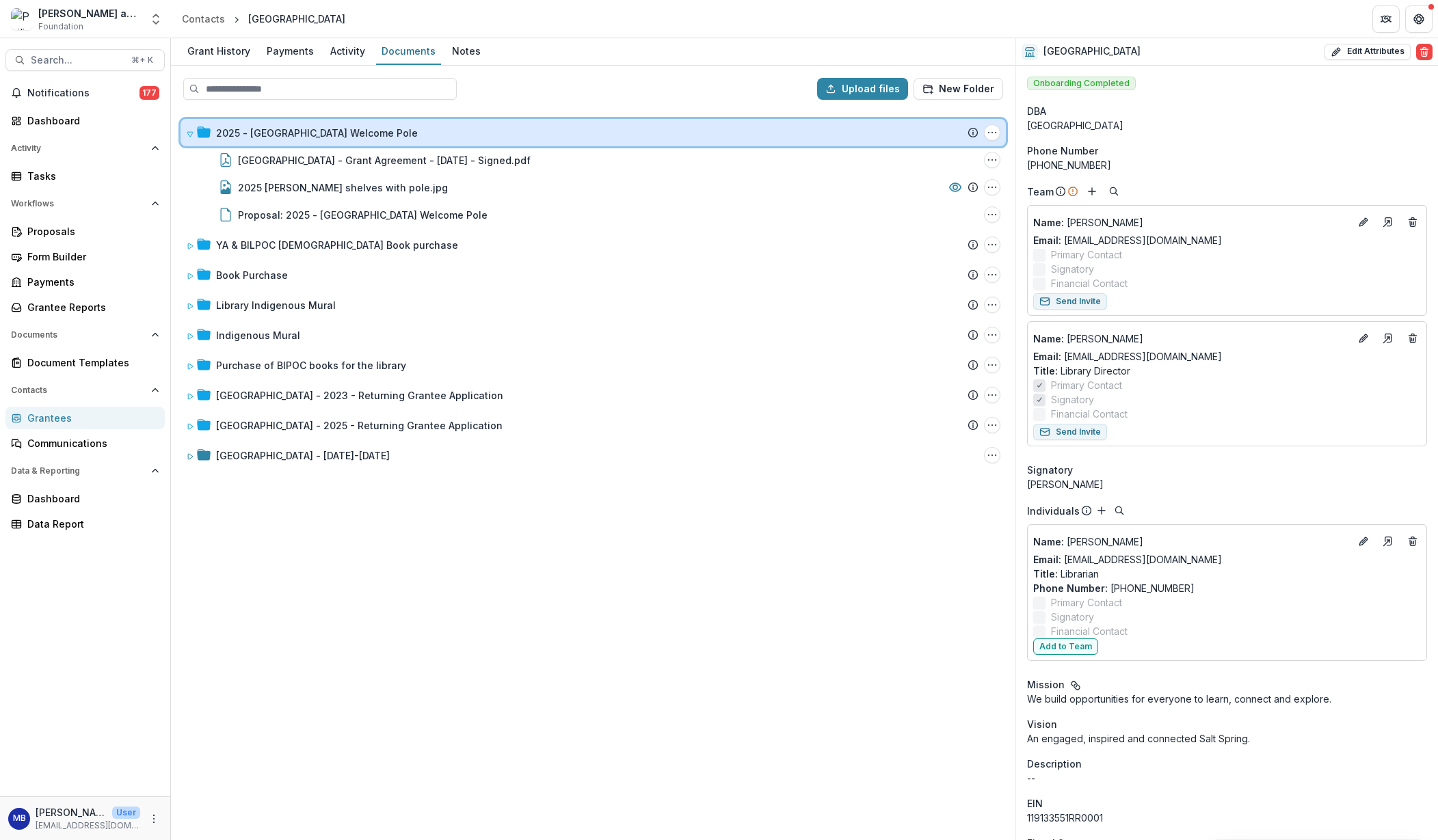
click at [188, 131] on icon at bounding box center [190, 133] width 8 height 8
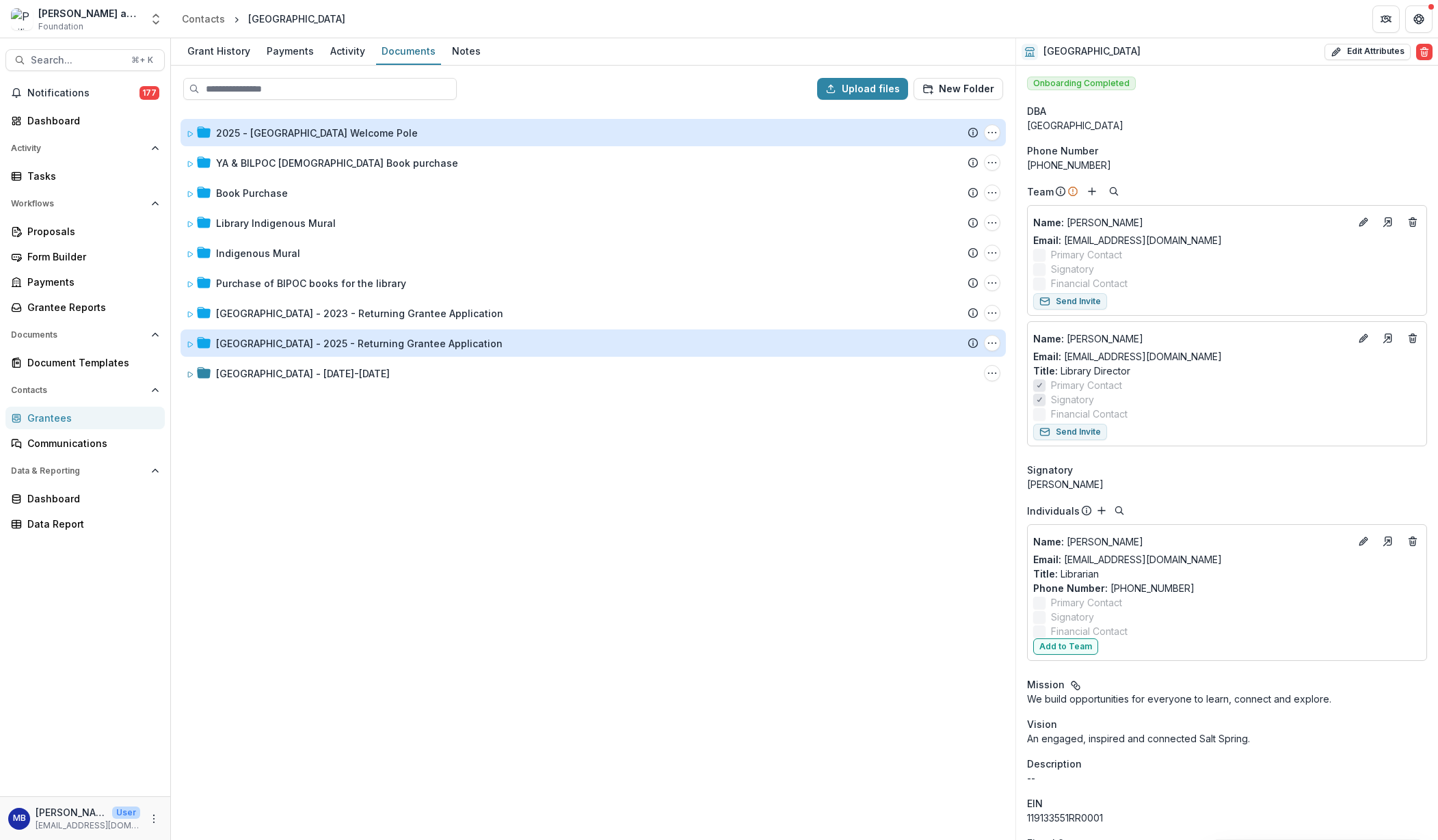
click at [366, 349] on div "[GEOGRAPHIC_DATA] - 2025 - Returning Grantee Application" at bounding box center [360, 343] width 287 height 14
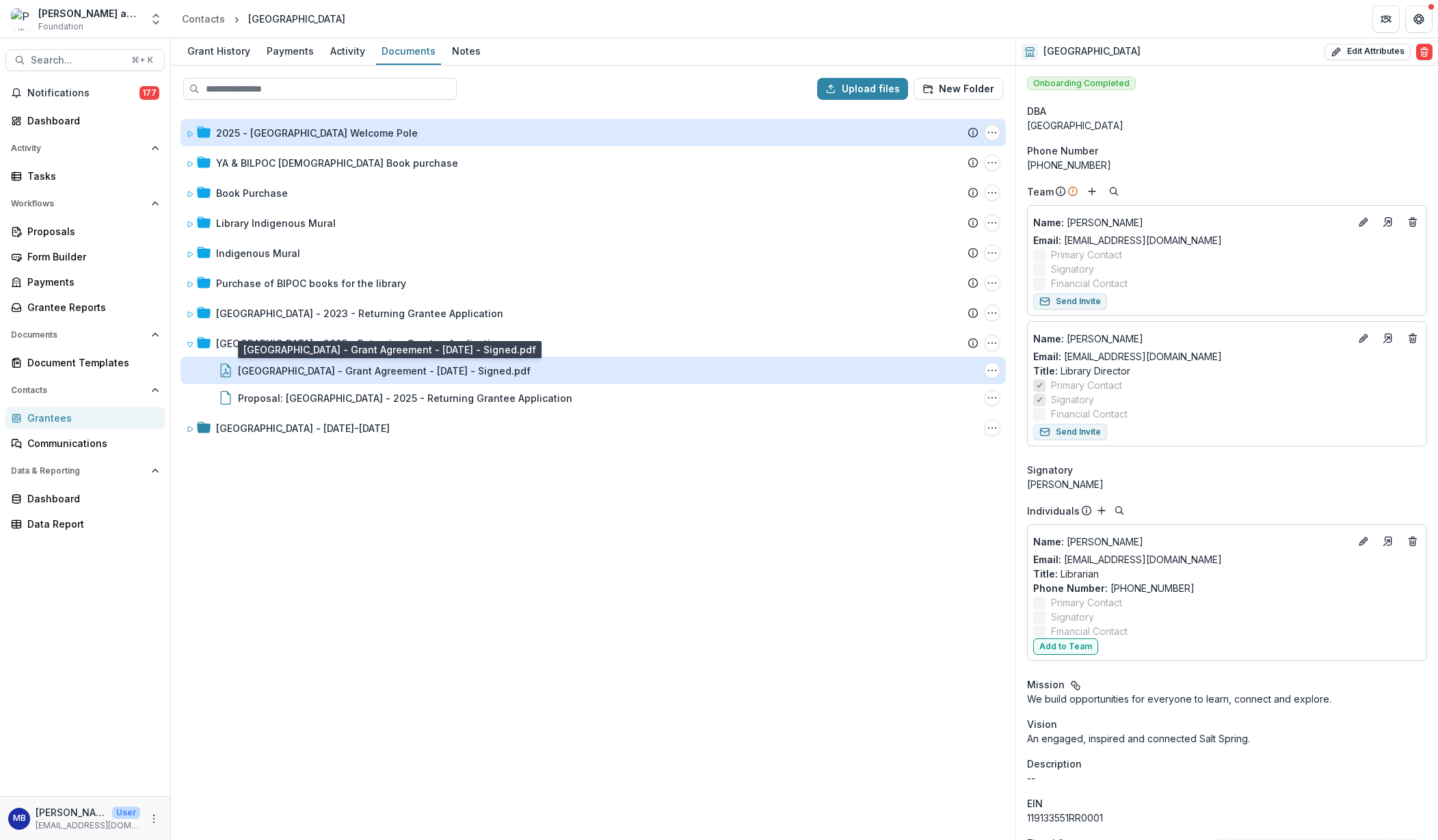
click at [394, 371] on div "[GEOGRAPHIC_DATA] - Grant Agreement - [DATE] - Signed.pdf" at bounding box center [384, 370] width 293 height 14
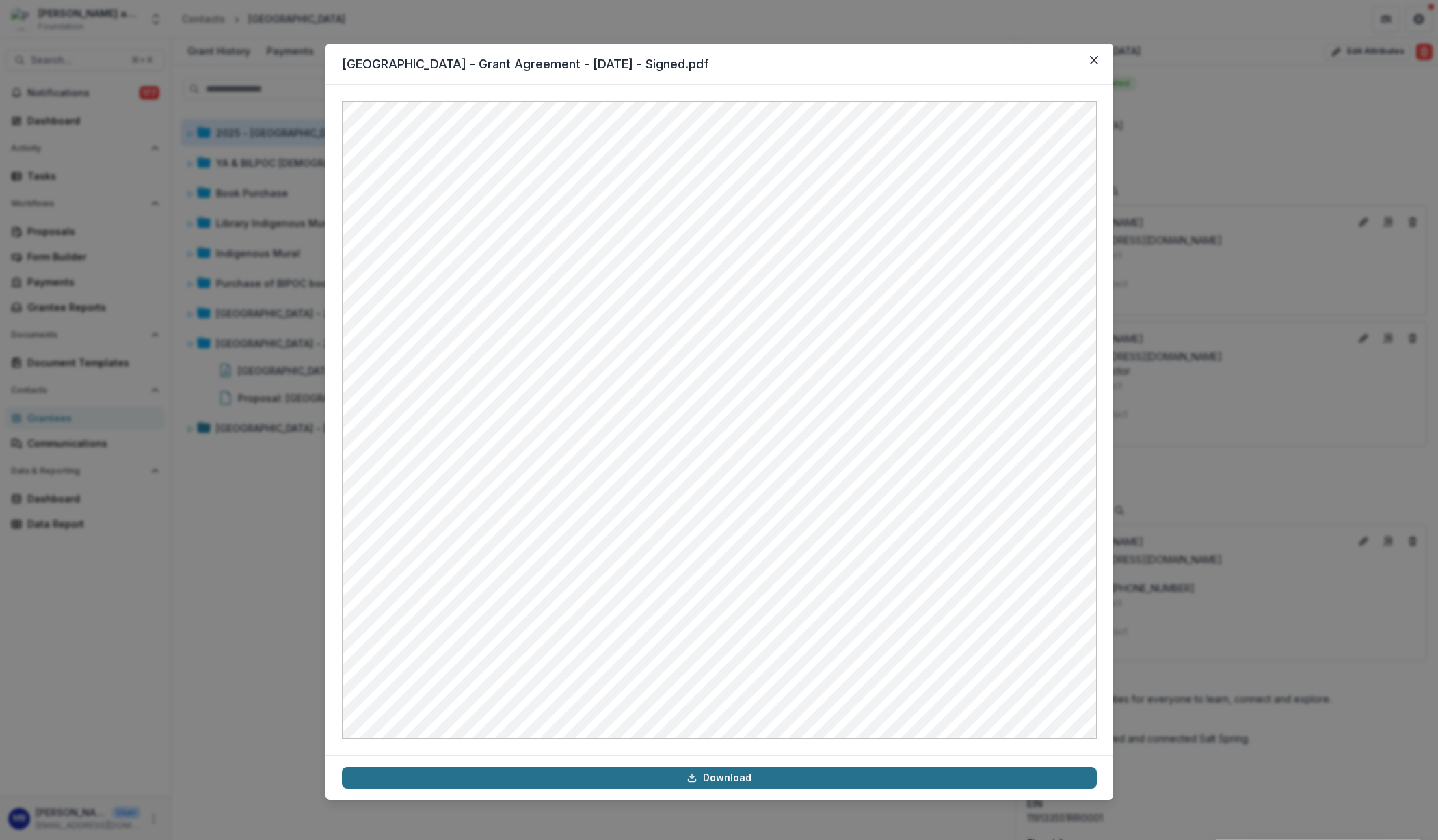
click at [731, 780] on link "Download" at bounding box center [719, 777] width 755 height 22
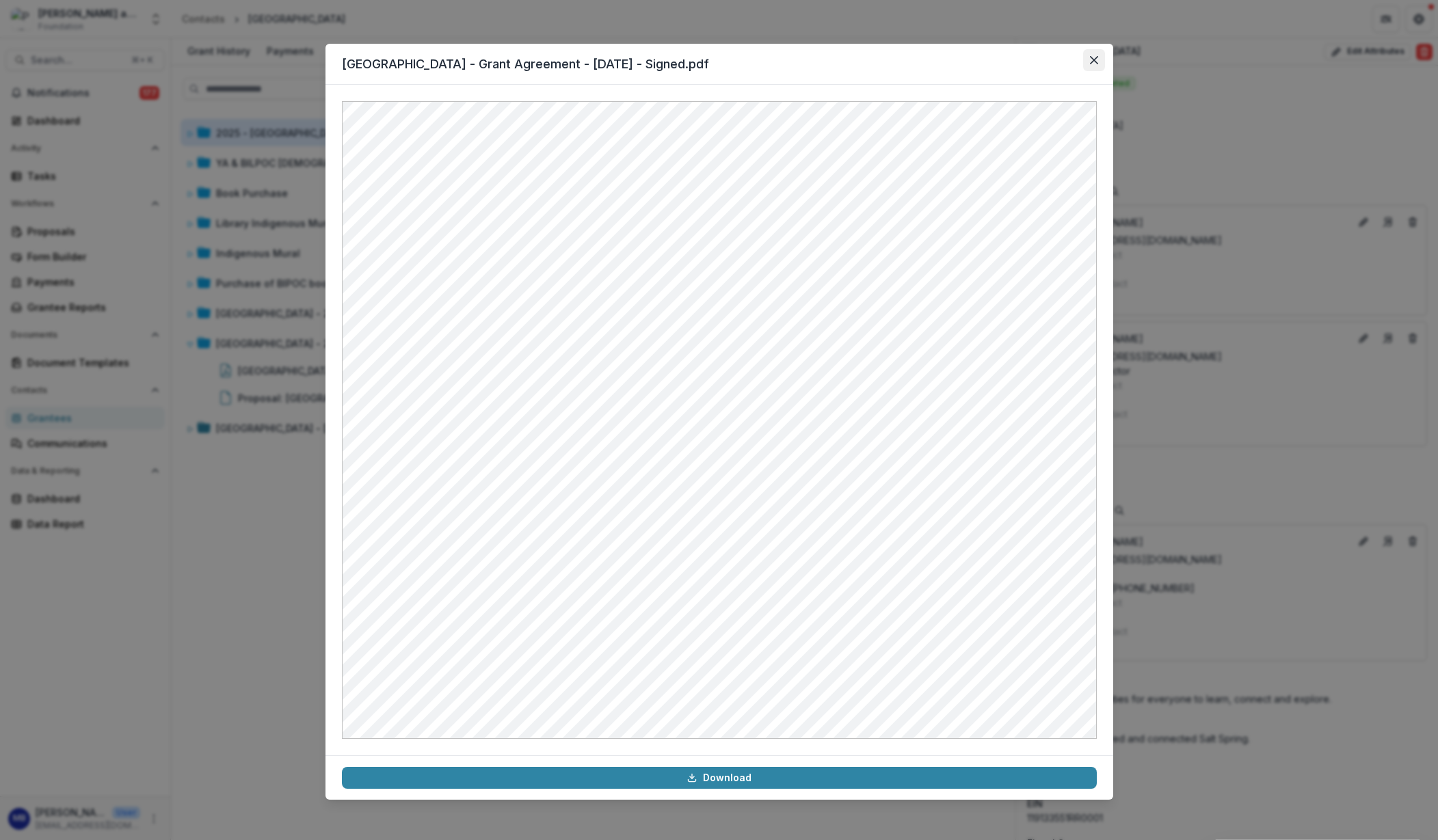
click at [1089, 60] on icon "Close" at bounding box center [1093, 60] width 8 height 8
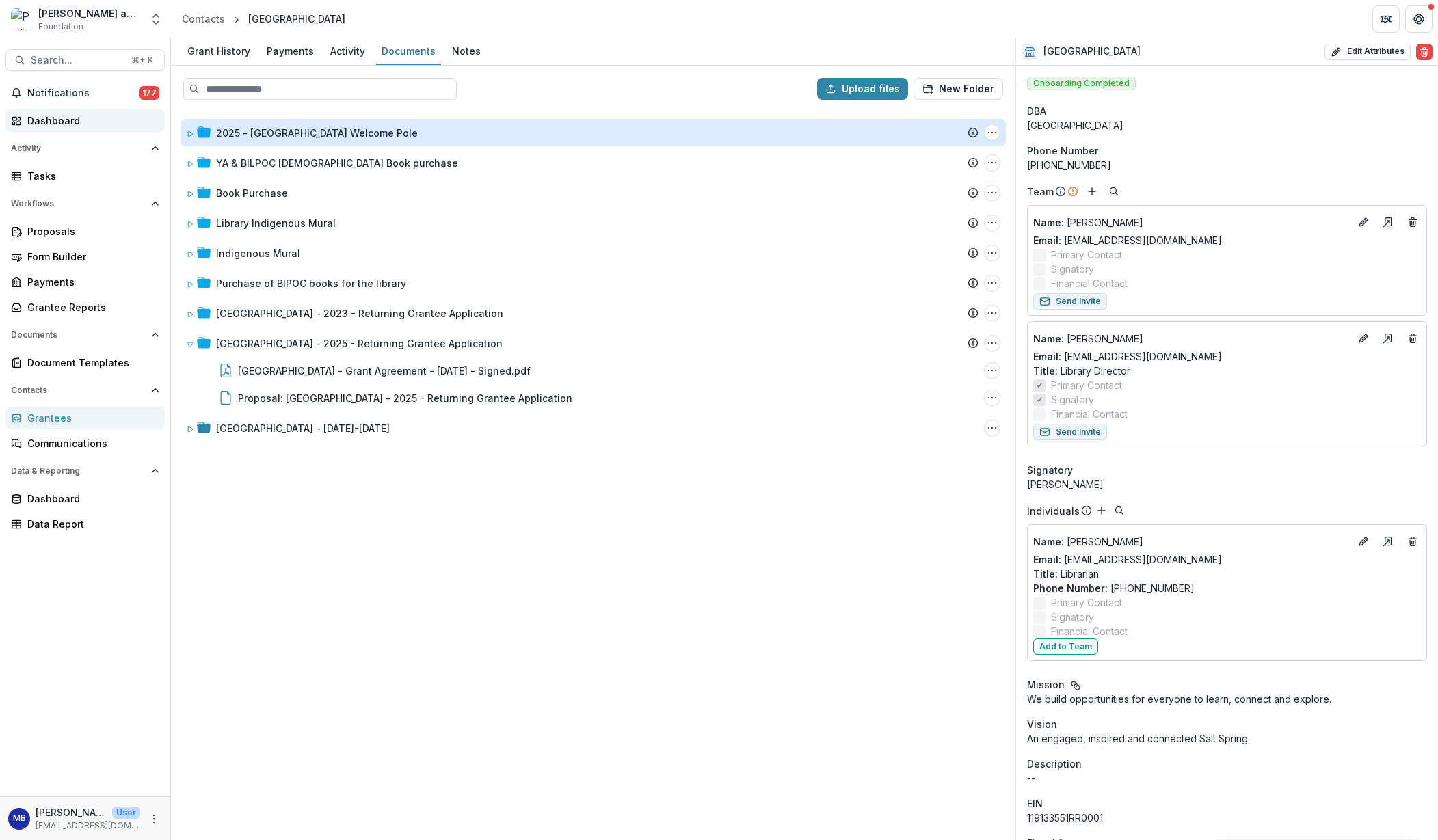
click at [62, 121] on div "Dashboard" at bounding box center [90, 120] width 126 height 14
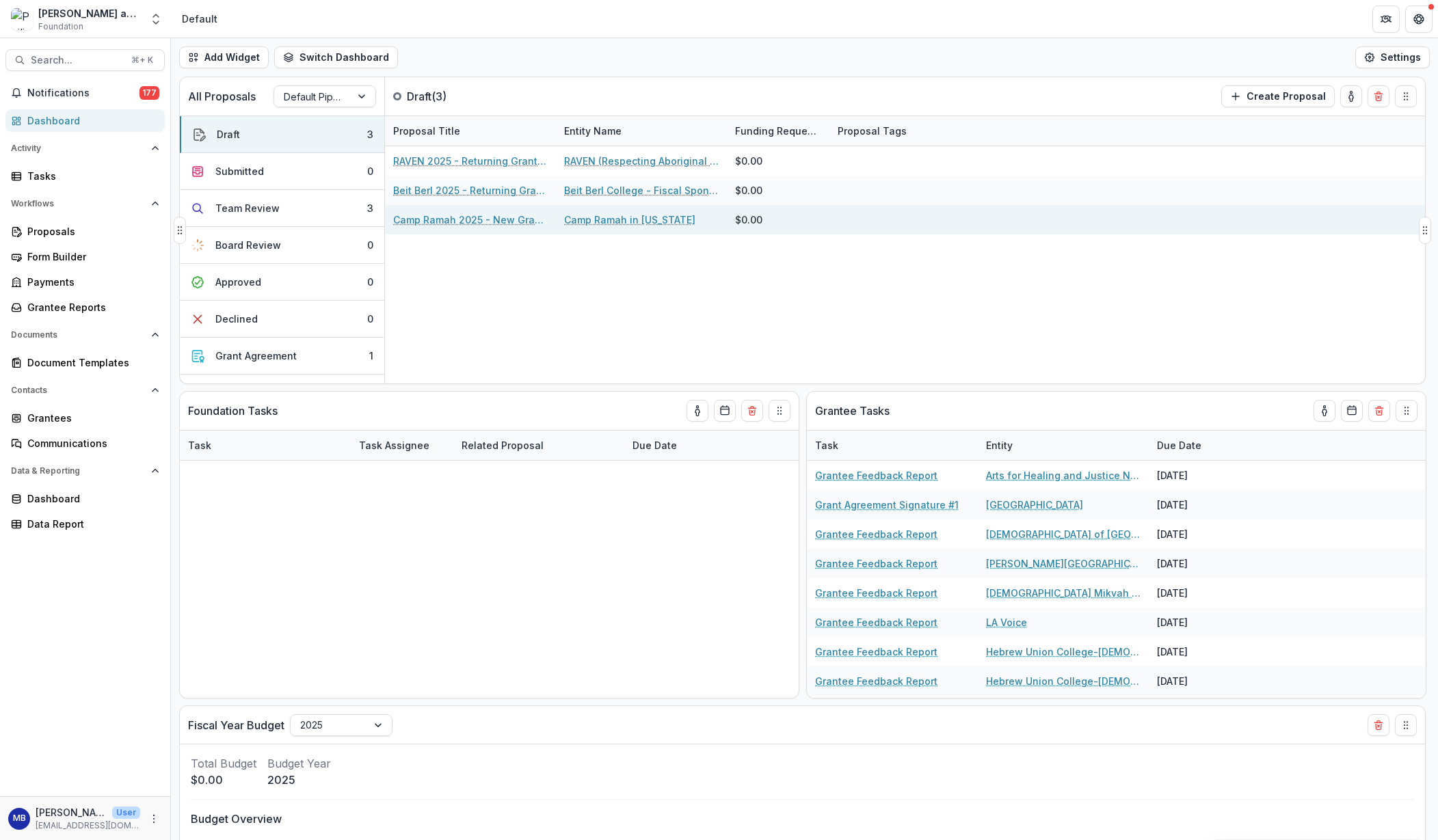
click at [451, 220] on link "Camp Ramah 2025 - New Grantee Application" at bounding box center [470, 220] width 154 height 14
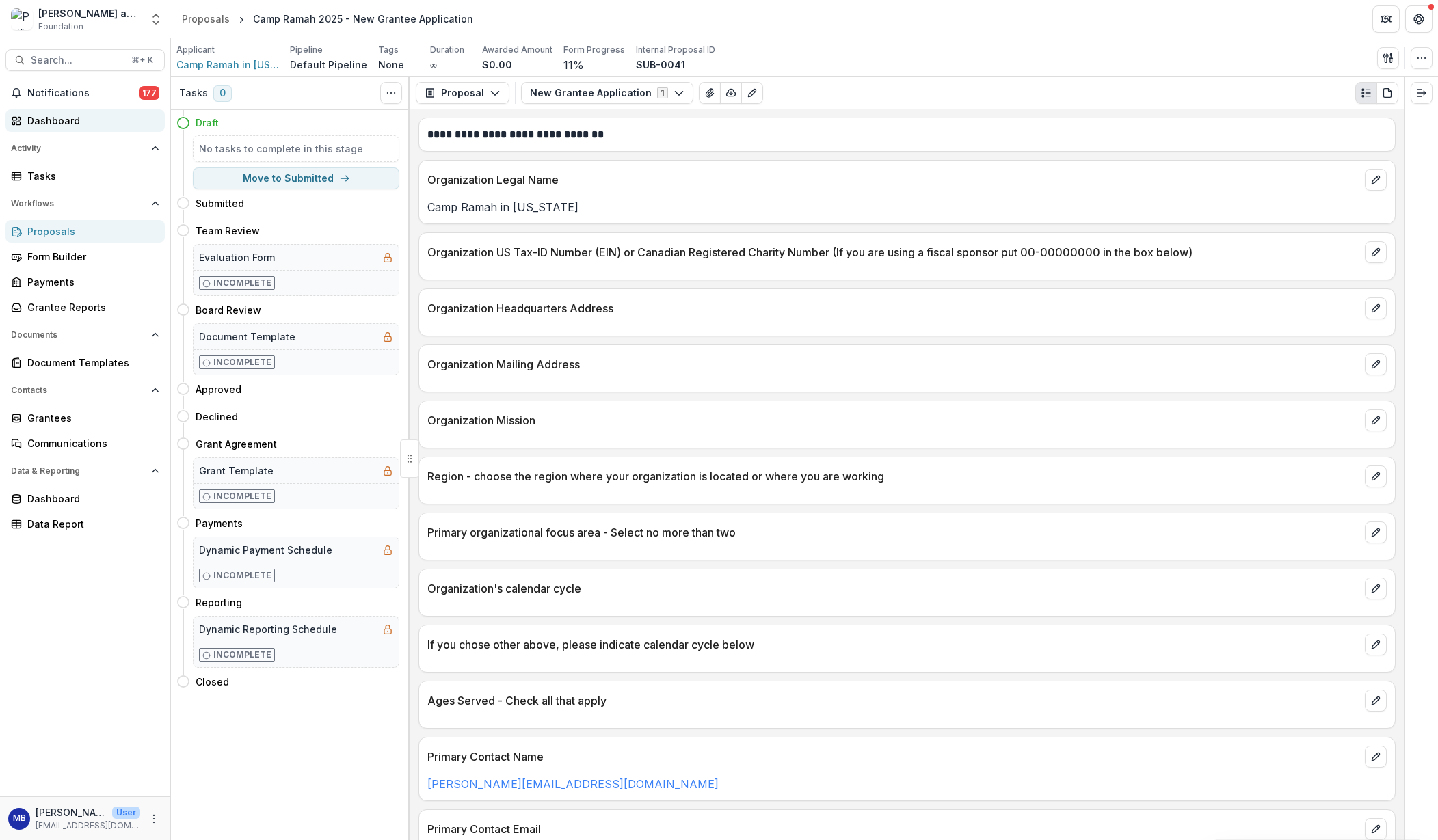
click at [49, 121] on div "Dashboard" at bounding box center [90, 120] width 126 height 14
